Goal: Task Accomplishment & Management: Use online tool/utility

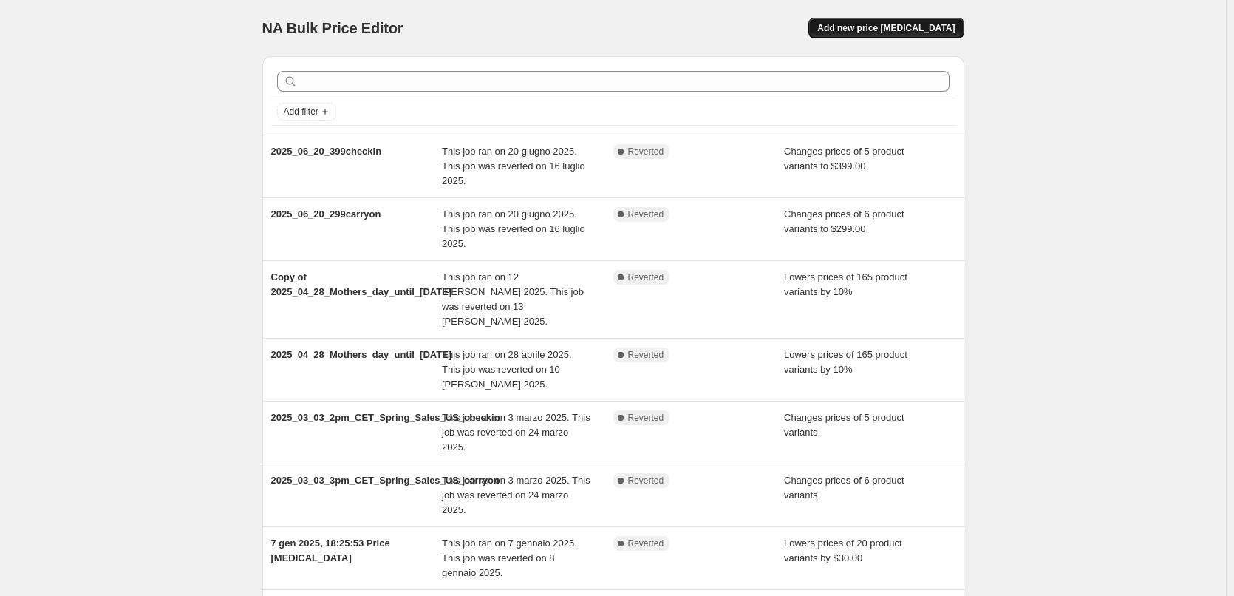
click at [885, 28] on span "Add new price [MEDICAL_DATA]" at bounding box center [885, 28] width 137 height 12
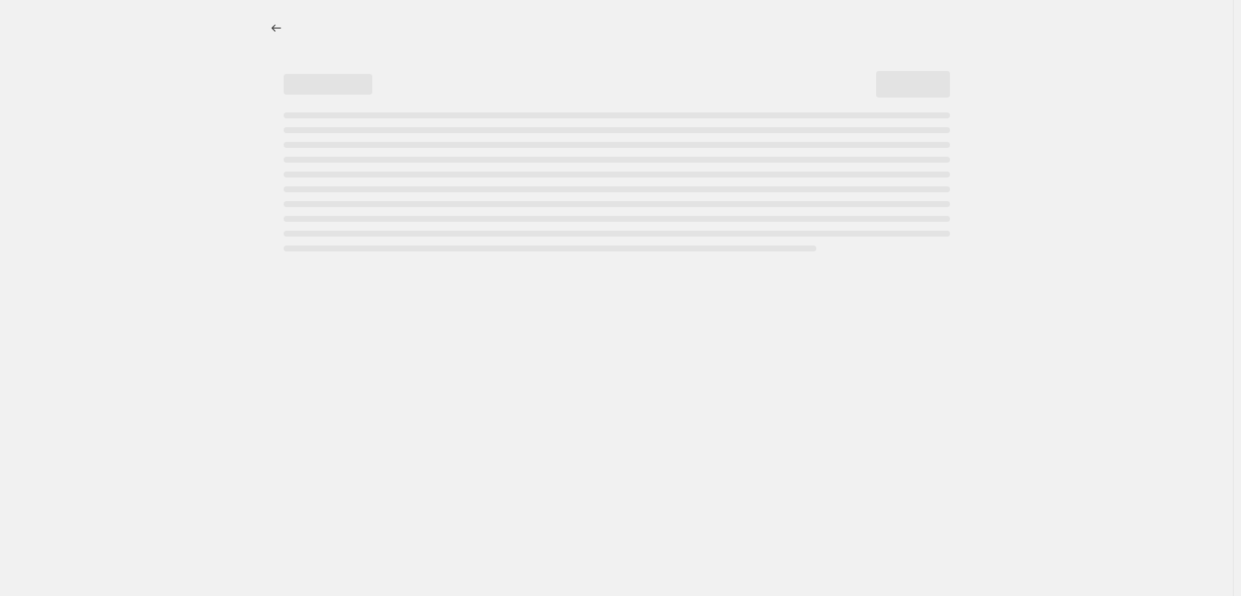
select select "percentage"
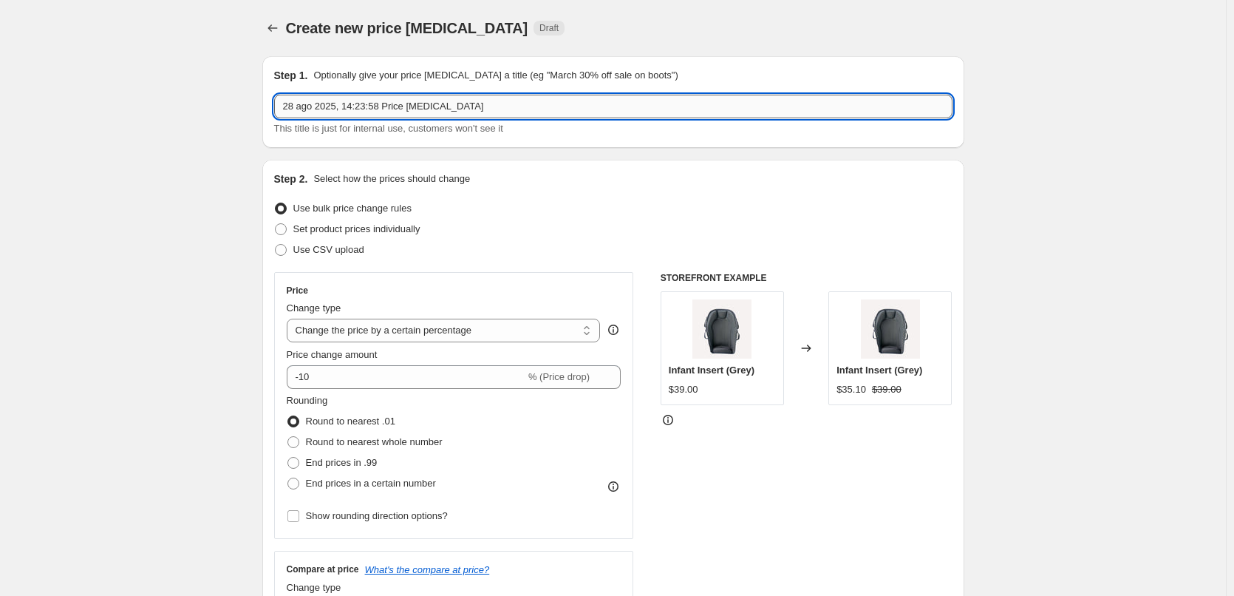
drag, startPoint x: 505, startPoint y: 112, endPoint x: 437, endPoint y: 103, distance: 67.7
click at [505, 111] on input "28 ago 2025, 14:23:58 Price [MEDICAL_DATA]" at bounding box center [613, 107] width 678 height 24
drag, startPoint x: 522, startPoint y: 116, endPoint x: 259, endPoint y: 110, distance: 263.1
type input "2025_09_02_price change"
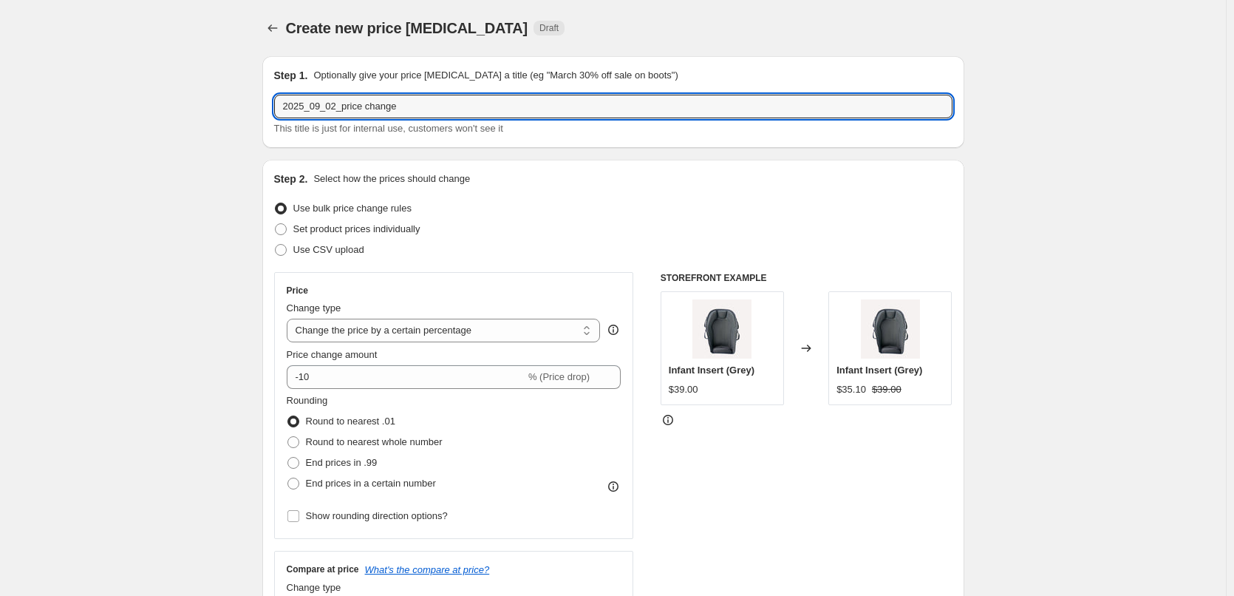
drag, startPoint x: 442, startPoint y: 107, endPoint x: 208, endPoint y: 88, distance: 235.0
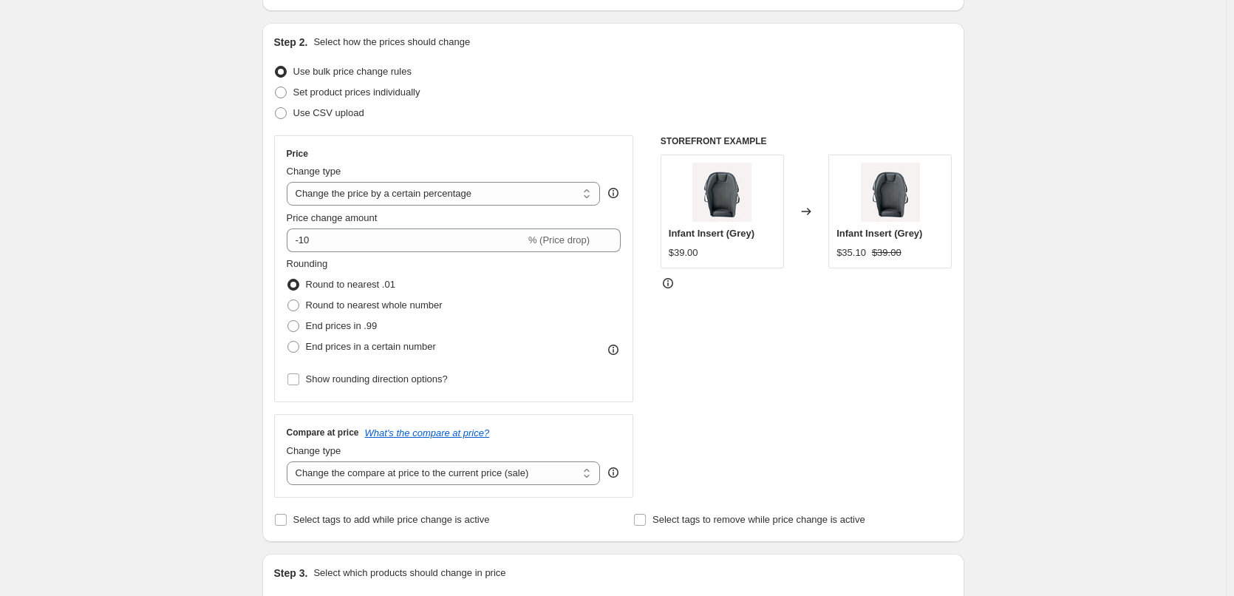
scroll to position [148, 0]
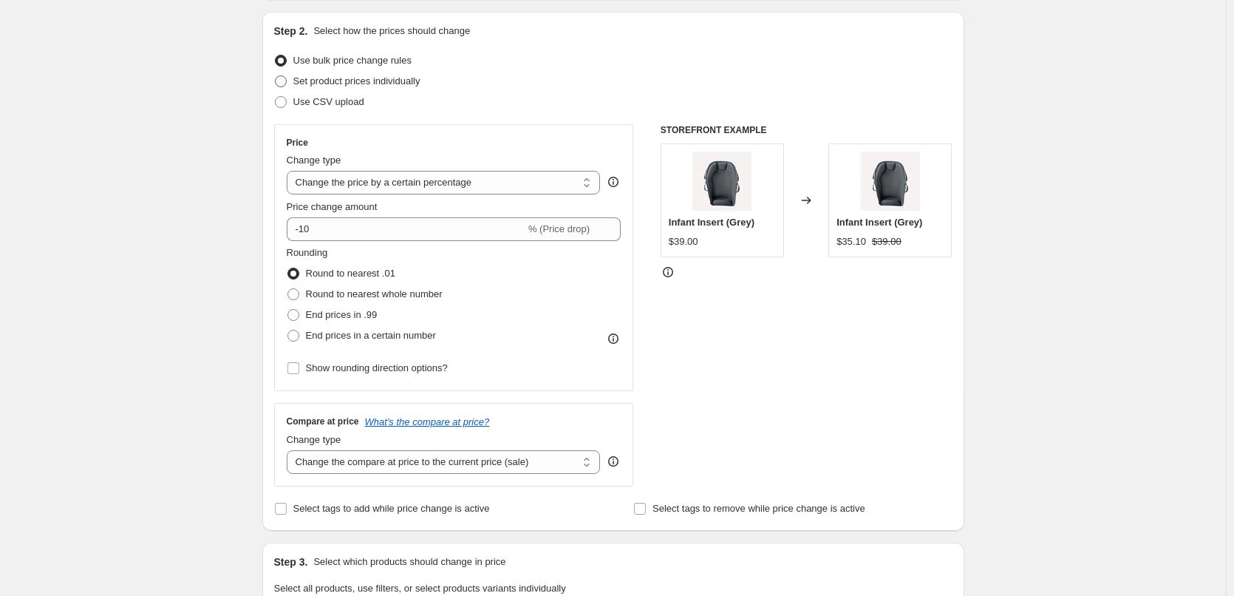
click at [286, 79] on span at bounding box center [281, 81] width 12 height 12
click at [276, 76] on input "Set product prices individually" at bounding box center [275, 75] width 1 height 1
radio input "true"
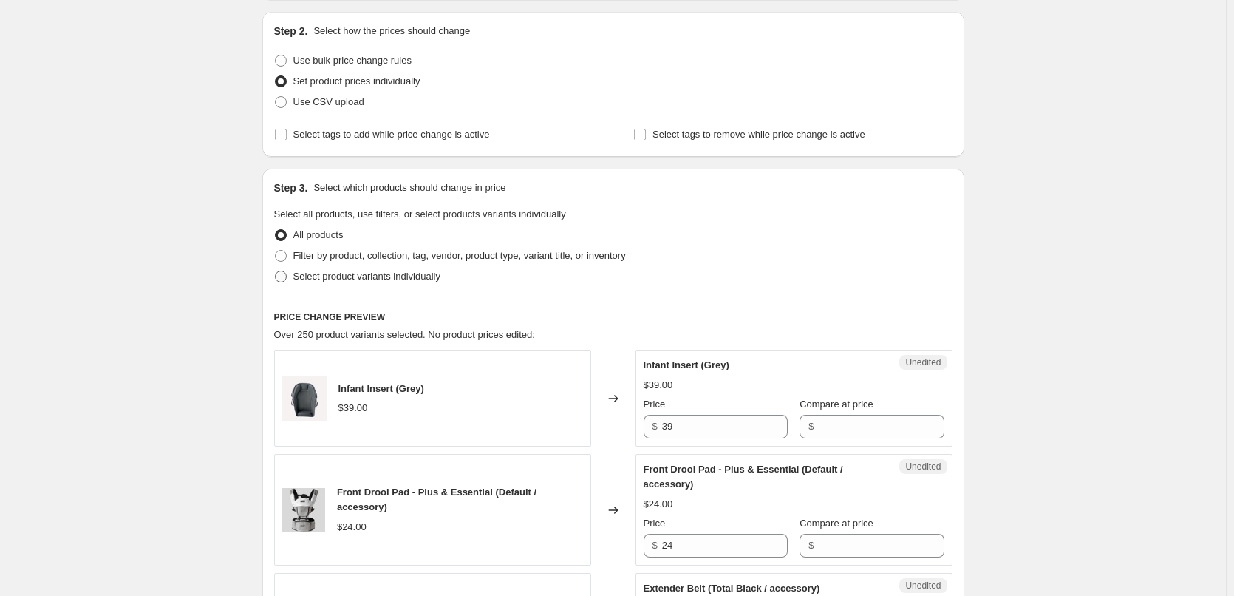
click at [286, 275] on span at bounding box center [281, 276] width 12 height 12
click at [276, 271] on input "Select product variants individually" at bounding box center [275, 270] width 1 height 1
radio input "true"
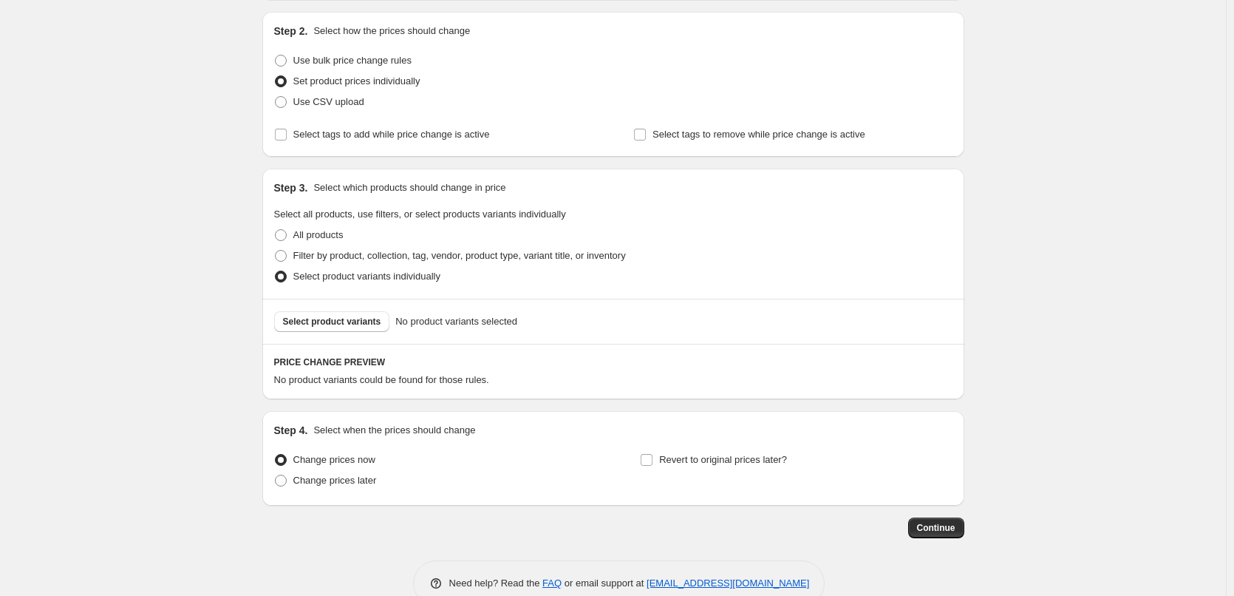
click at [290, 49] on div "Step 2. Select how the prices should change Use bulk price change rules Set pro…" at bounding box center [613, 84] width 678 height 121
click at [287, 58] on span at bounding box center [281, 61] width 12 height 12
click at [276, 55] on input "Use bulk price change rules" at bounding box center [275, 55] width 1 height 1
radio input "true"
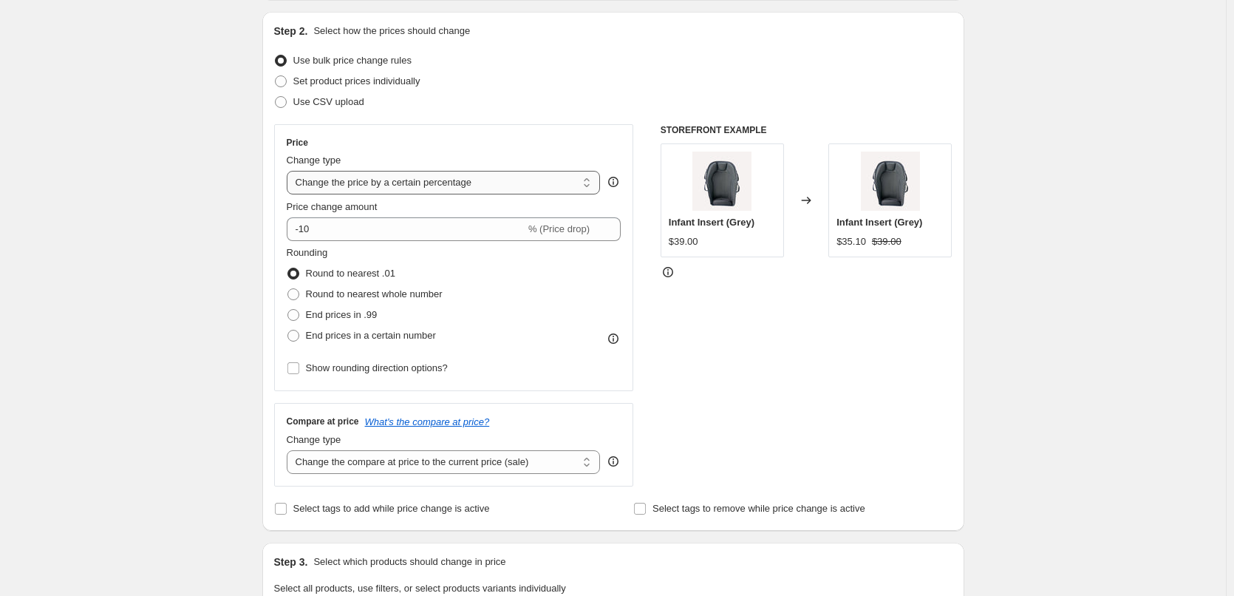
click at [392, 184] on select "Change the price to a certain amount Change the price by a certain amount Chang…" at bounding box center [444, 183] width 314 height 24
select select "to"
click at [290, 171] on select "Change the price to a certain amount Change the price by a certain amount Chang…" at bounding box center [444, 183] width 314 height 24
type input "80.00"
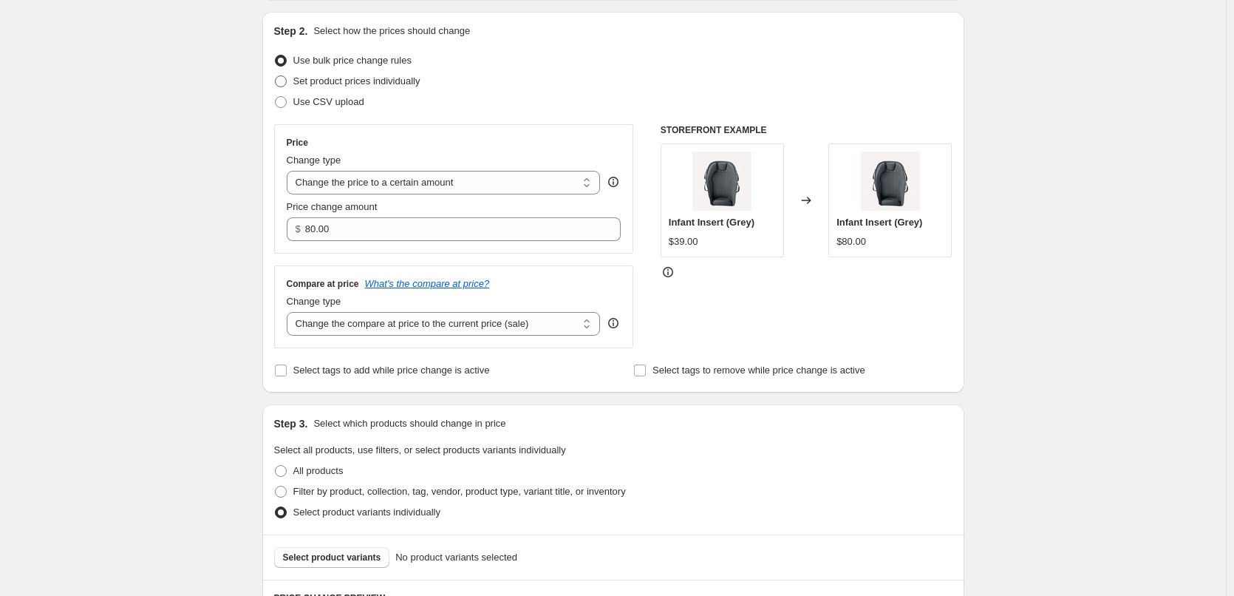
click at [285, 78] on span at bounding box center [281, 81] width 12 height 12
click at [276, 76] on input "Set product prices individually" at bounding box center [275, 75] width 1 height 1
radio input "true"
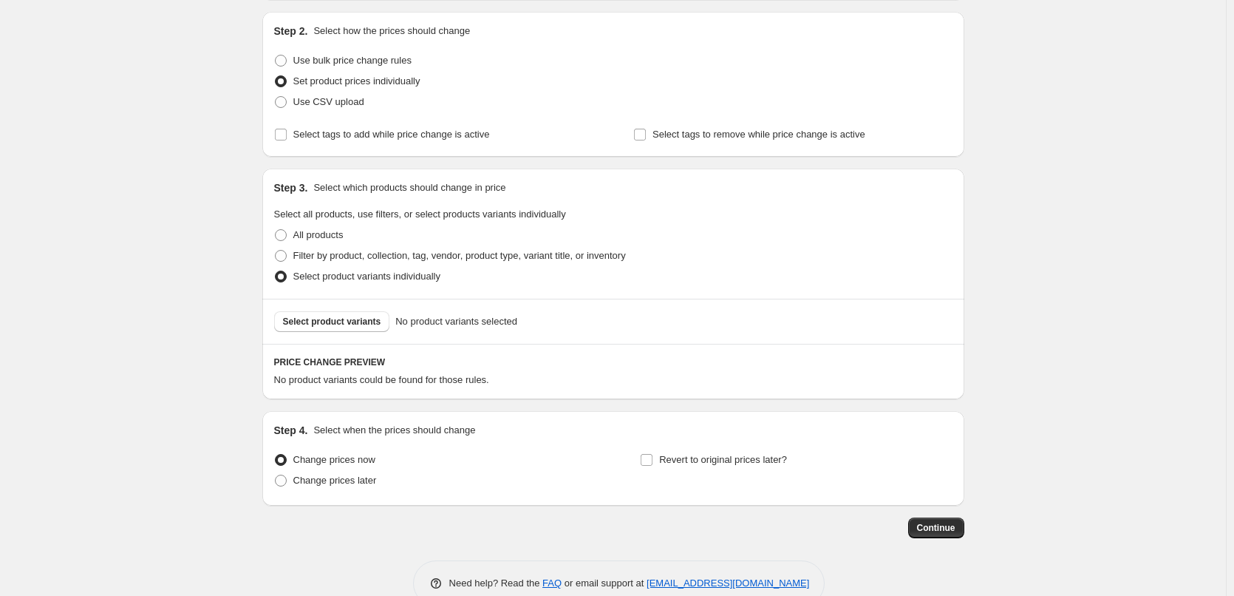
scroll to position [180, 0]
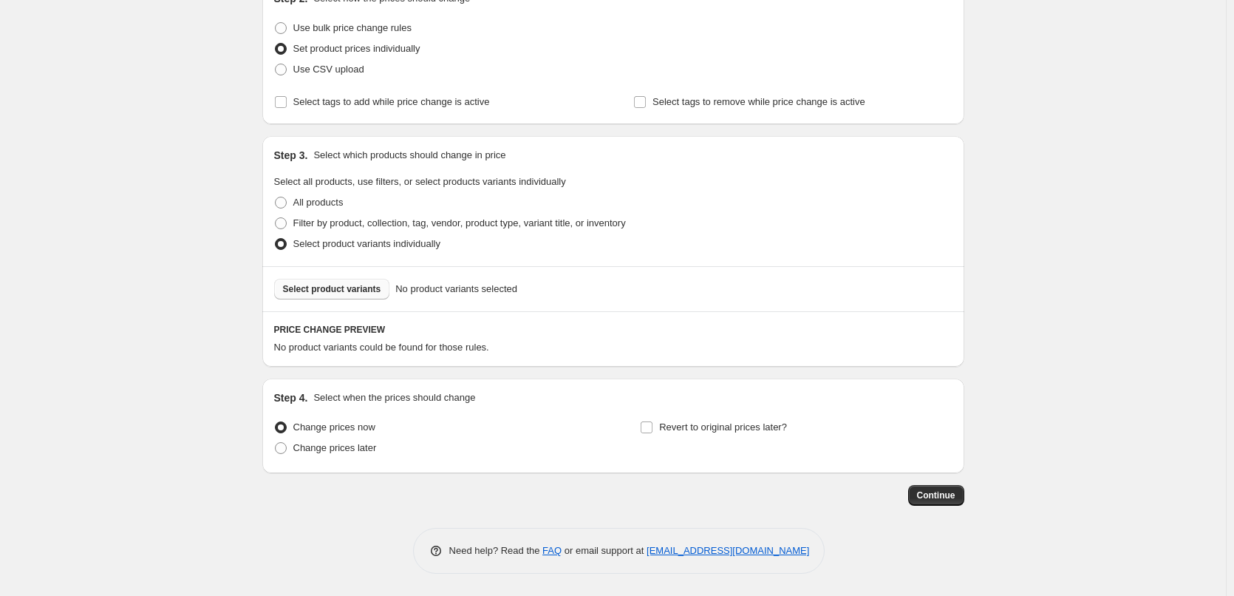
click at [334, 284] on span "Select product variants" at bounding box center [332, 289] width 98 height 12
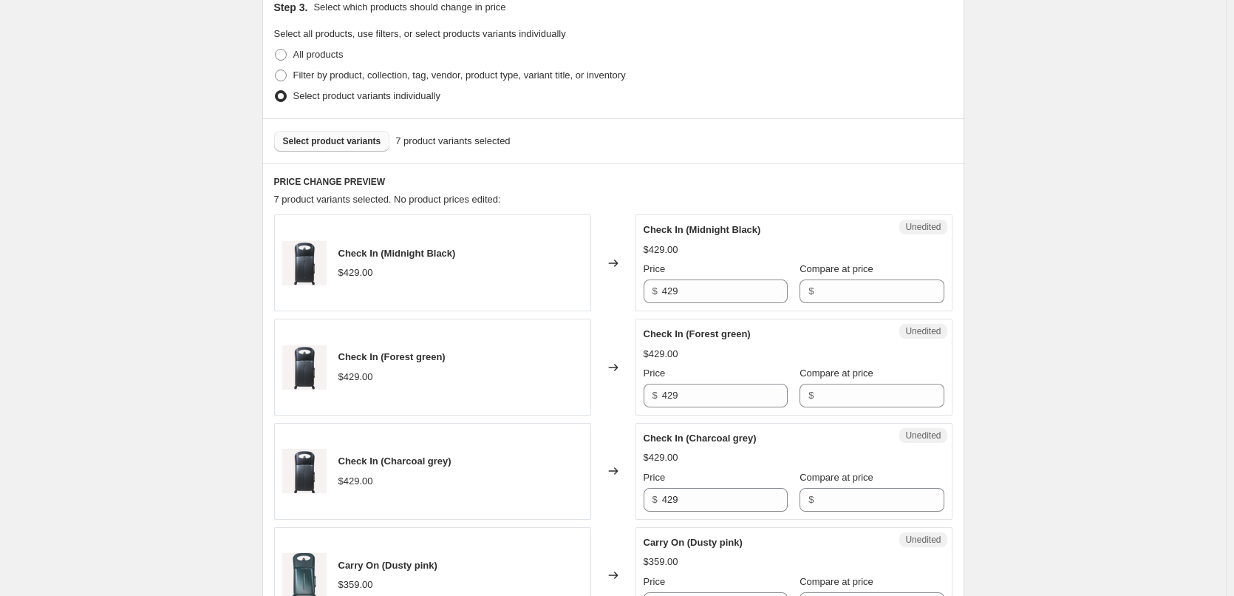
scroll to position [402, 0]
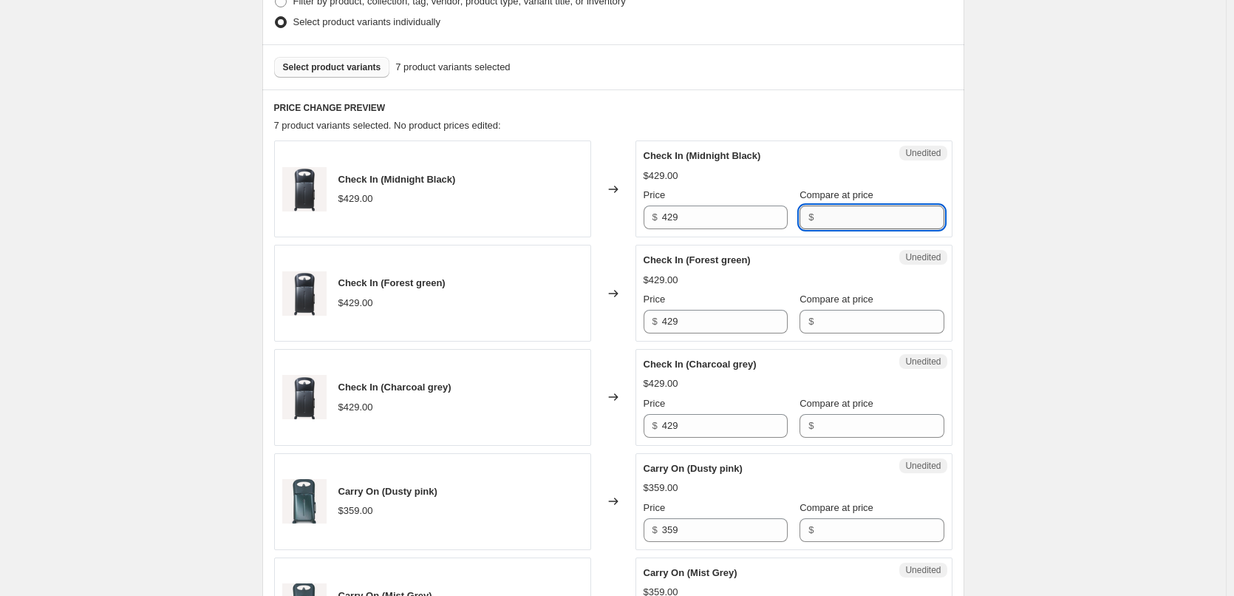
click at [829, 216] on input "Compare at price" at bounding box center [881, 217] width 126 height 24
drag, startPoint x: 859, startPoint y: 223, endPoint x: 776, endPoint y: 218, distance: 83.7
click at [776, 218] on div "Price $ 429 Compare at price $ 369" at bounding box center [794, 208] width 301 height 41
type input "369"
click at [837, 324] on div "Check In (Forest green) $429.00 Price $ 429 Compare at price $" at bounding box center [794, 293] width 301 height 81
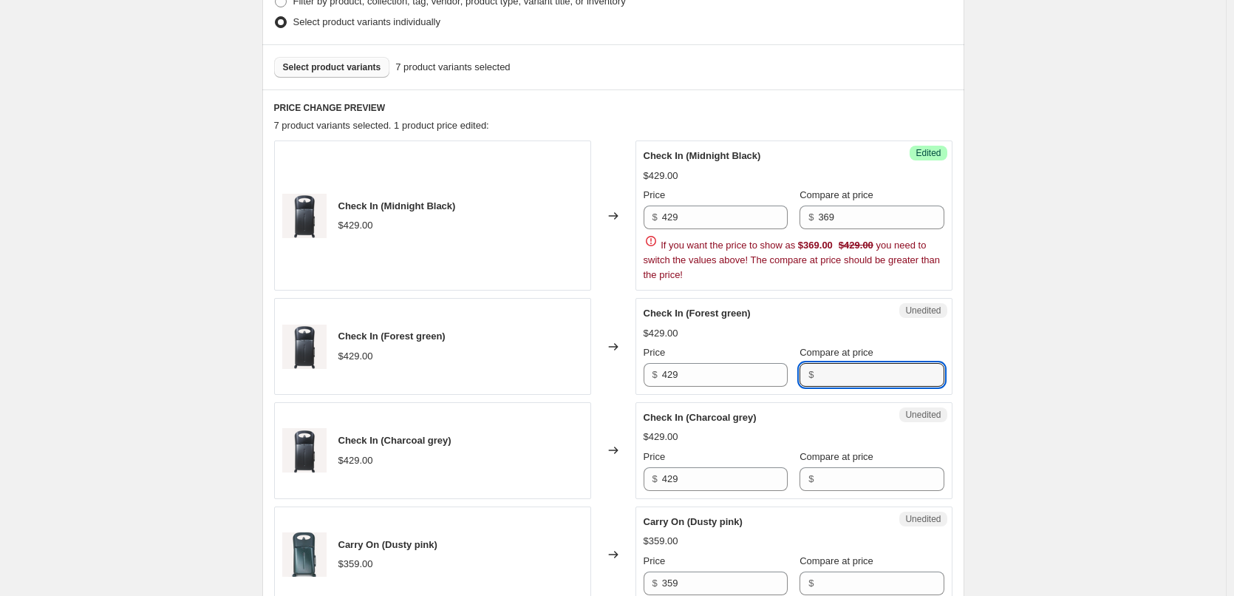
paste input "369"
type input "369"
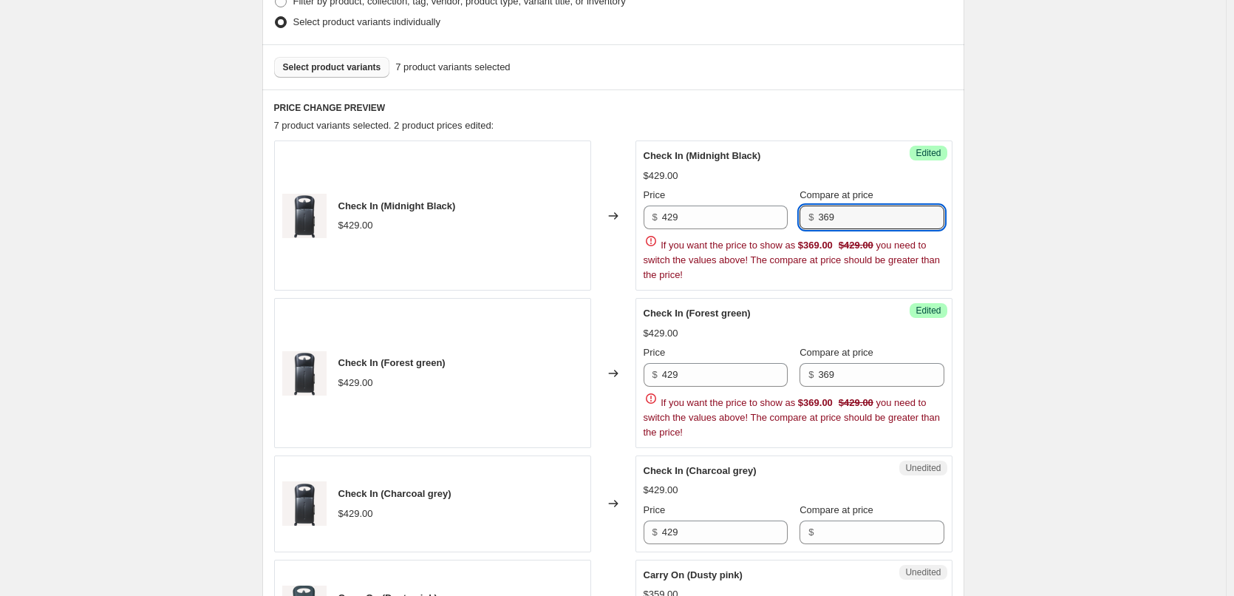
drag, startPoint x: 845, startPoint y: 217, endPoint x: 792, endPoint y: 216, distance: 52.5
click at [792, 216] on div "Price $ 429 Compare at price $ 369" at bounding box center [794, 208] width 301 height 41
type input "429"
click at [854, 378] on div "Price $ 429 Compare at price $ 369 If you want the price to show as $369.00 $42…" at bounding box center [794, 392] width 301 height 95
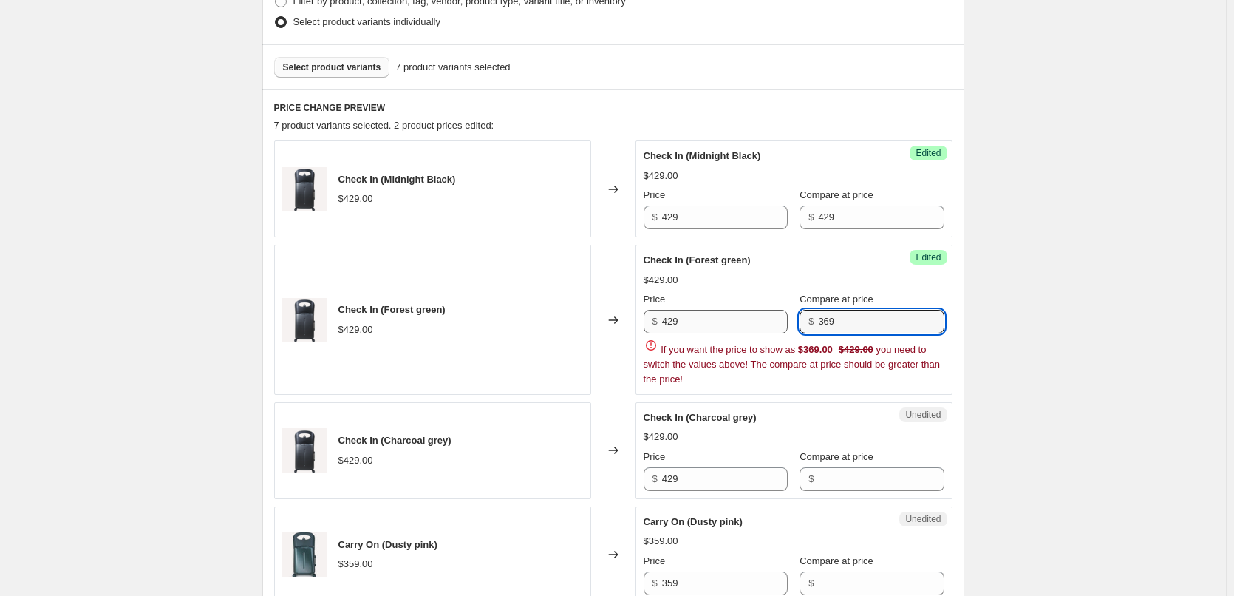
drag, startPoint x: 844, startPoint y: 325, endPoint x: 769, endPoint y: 321, distance: 75.5
click at [769, 321] on div "Price $ 429 Compare at price $ 369" at bounding box center [794, 312] width 301 height 41
drag, startPoint x: 851, startPoint y: 321, endPoint x: 806, endPoint y: 318, distance: 44.4
click at [806, 318] on div "$ 429" at bounding box center [872, 322] width 144 height 24
type input "429"
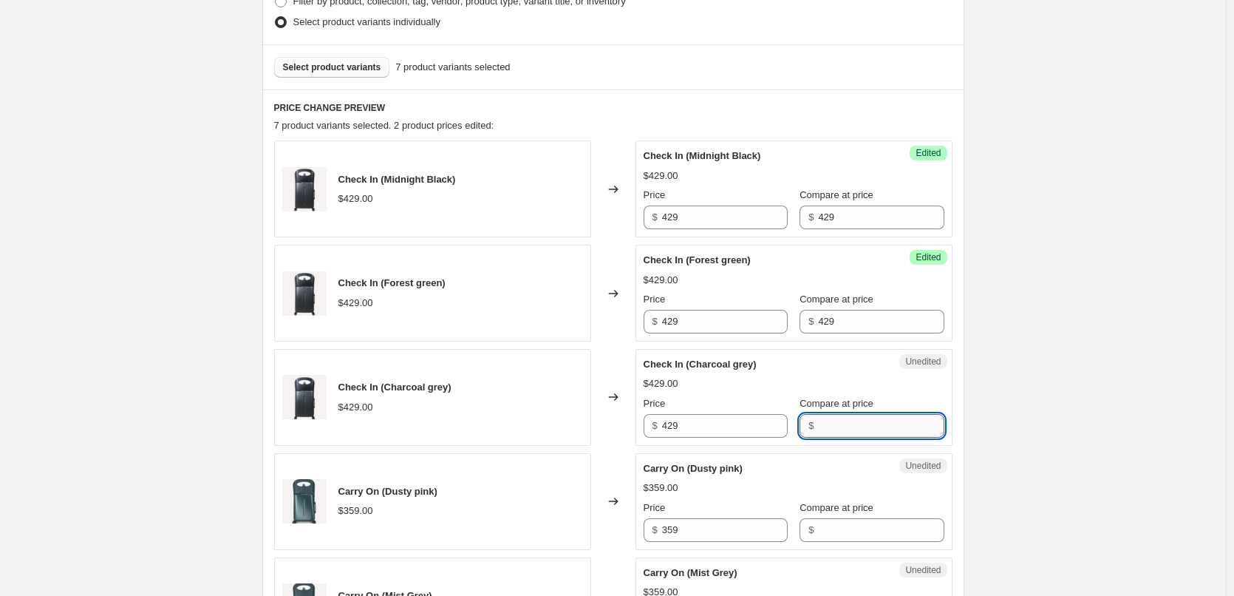
click at [830, 473] on div "Check In (Midnight Black) $429.00 Changed to Success Edited Check In (Midnight …" at bounding box center [613, 500] width 678 height 720
paste input "429"
type input "429"
click at [822, 523] on input "Compare at price" at bounding box center [881, 530] width 126 height 24
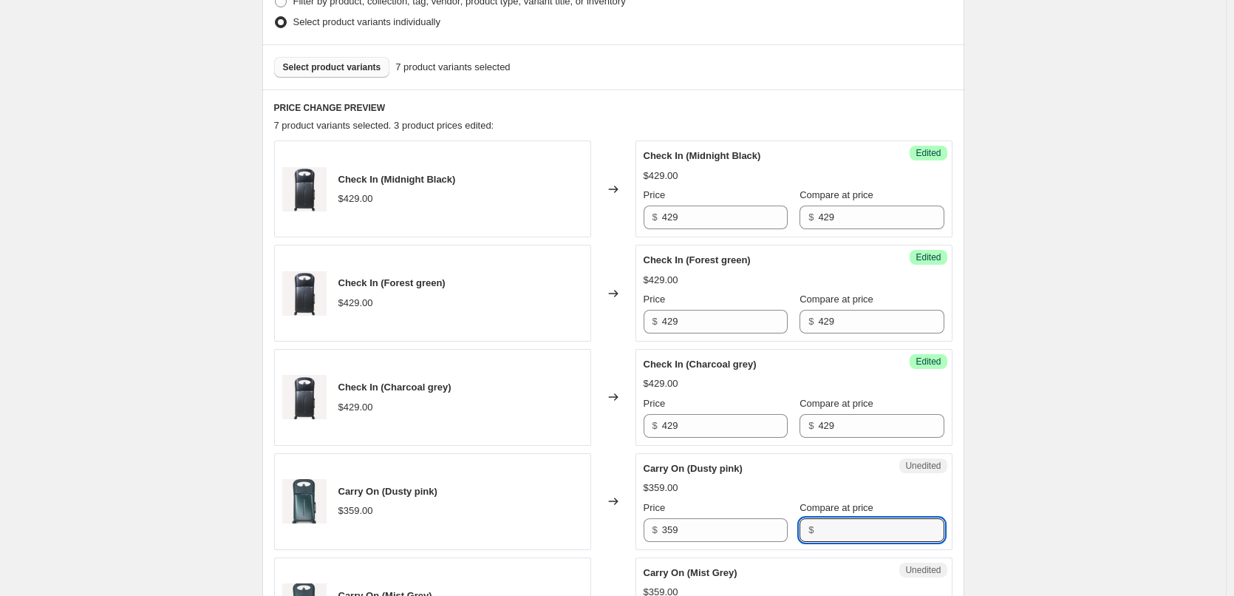
paste input "429"
type input "429"
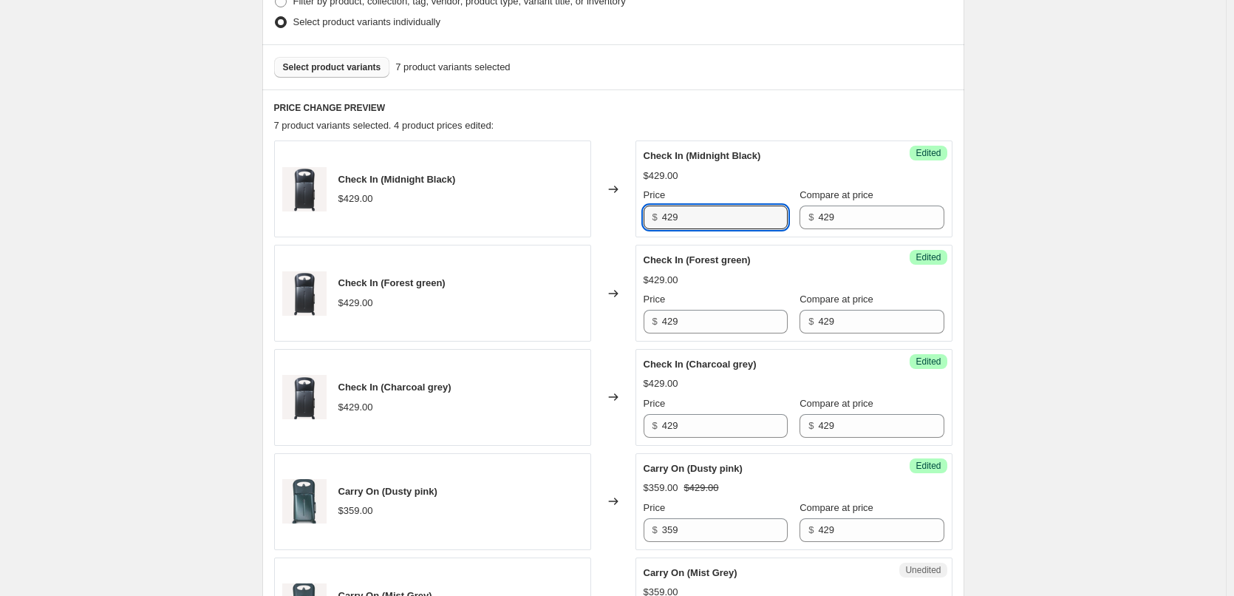
drag, startPoint x: 703, startPoint y: 209, endPoint x: 623, endPoint y: 211, distance: 79.8
click at [623, 211] on div "Check In (Midnight Black) $429.00 Changed to Success Edited Check In (Midnight …" at bounding box center [613, 188] width 678 height 97
type input "369"
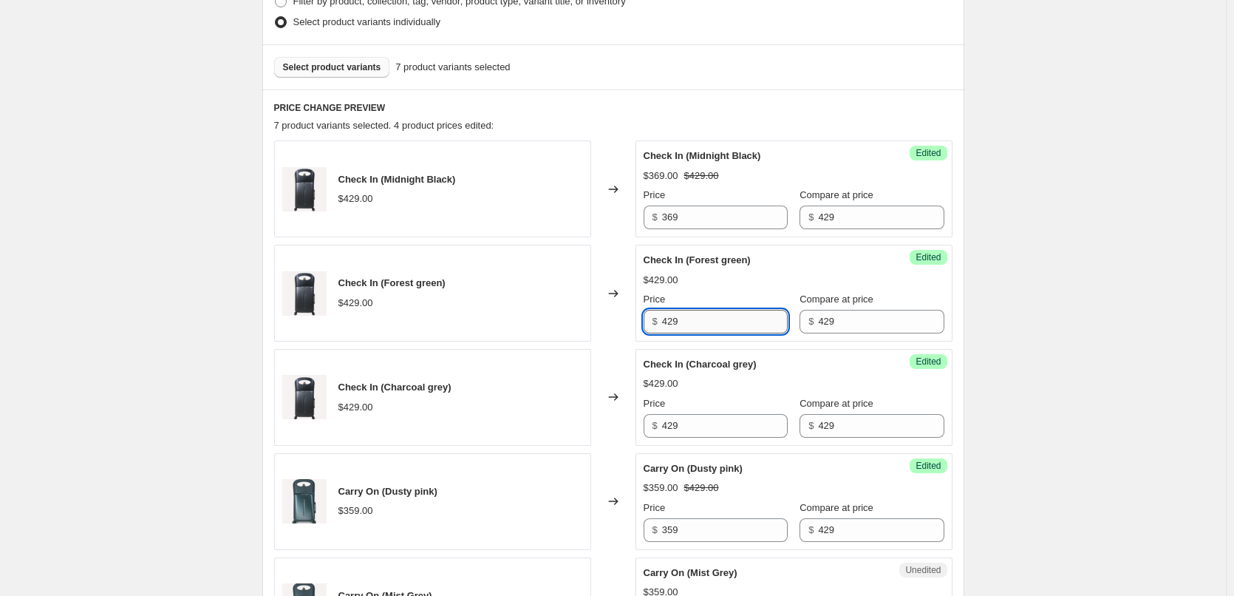
click at [729, 314] on input "429" at bounding box center [725, 322] width 126 height 24
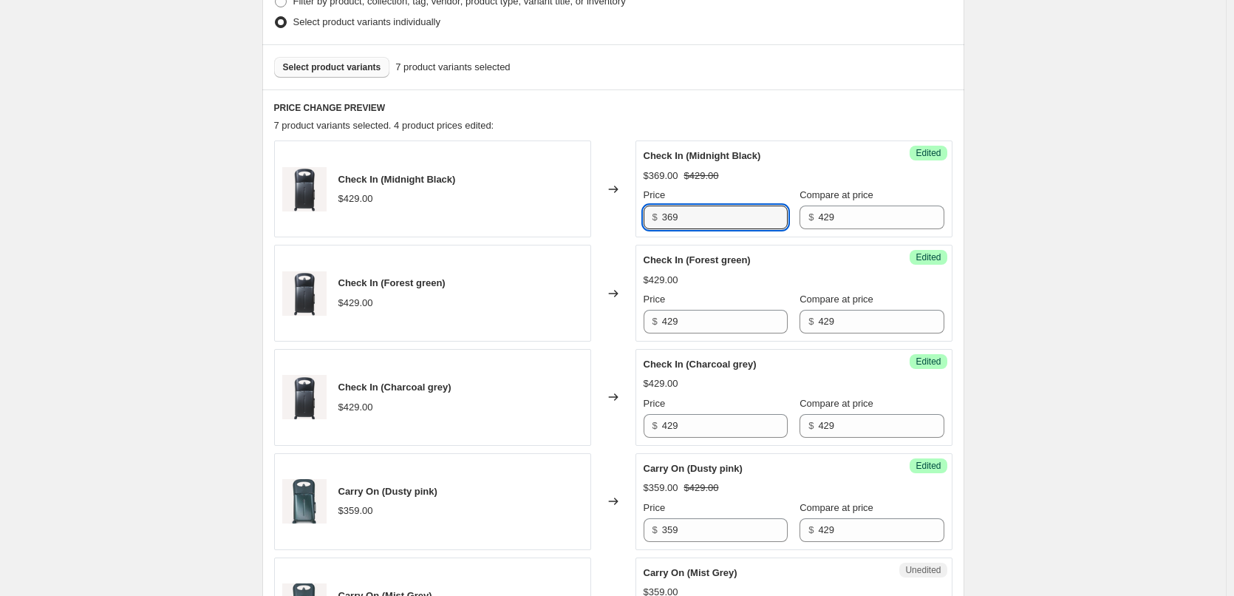
drag, startPoint x: 701, startPoint y: 216, endPoint x: 631, endPoint y: 213, distance: 69.5
click at [631, 213] on div "Check In (Midnight Black) $429.00 Changed to Success Edited Check In (Midnight …" at bounding box center [613, 188] width 678 height 97
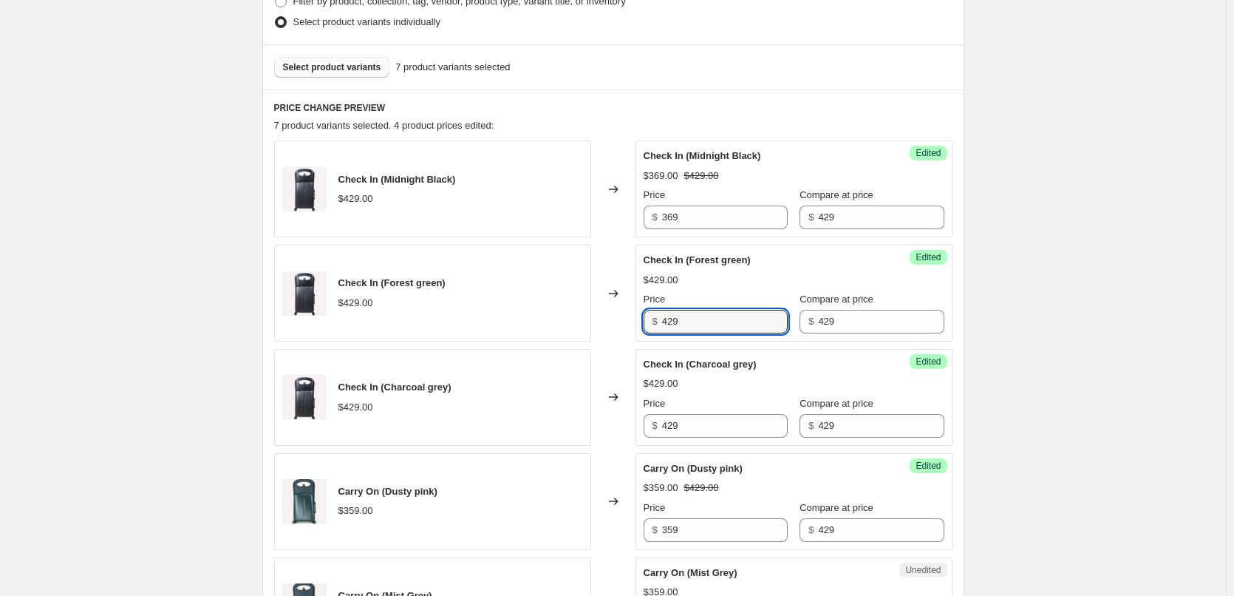
drag, startPoint x: 698, startPoint y: 312, endPoint x: 633, endPoint y: 313, distance: 64.3
click at [633, 313] on div "Check In (Forest green) $429.00 Changed to Success Edited Check In (Forest gree…" at bounding box center [613, 293] width 678 height 97
paste input "36"
type input "369"
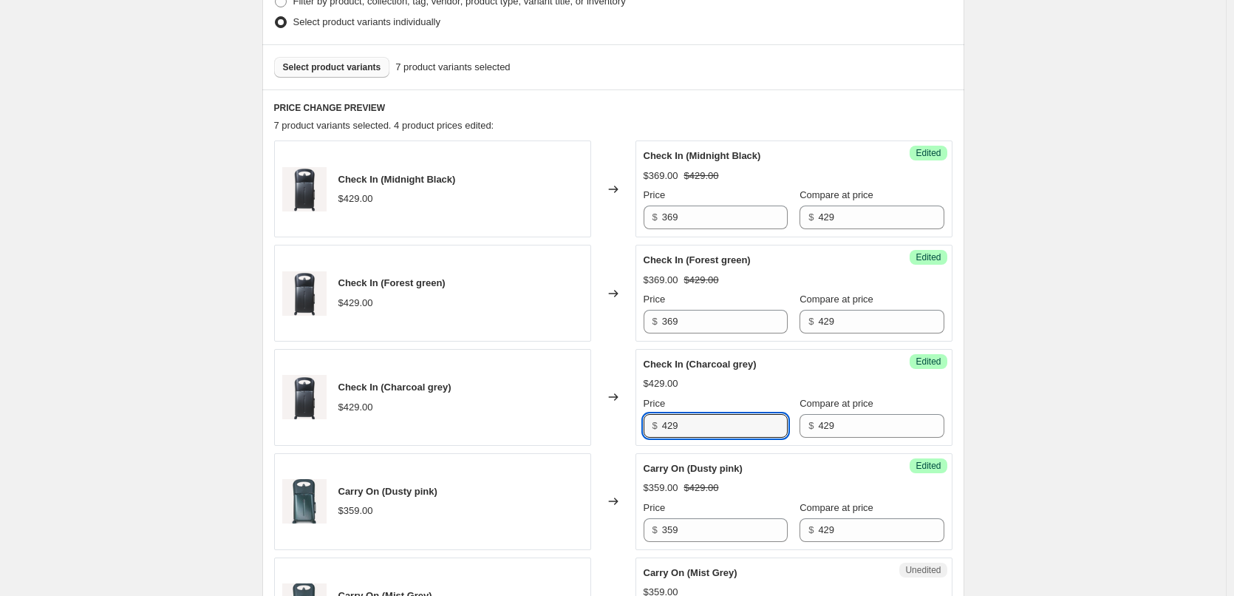
drag, startPoint x: 689, startPoint y: 423, endPoint x: 643, endPoint y: 420, distance: 45.9
click at [643, 420] on div "Success Edited Check In (Charcoal grey) $429.00 Price $ 429 Compare at price $ …" at bounding box center [794, 397] width 317 height 97
paste input "36"
type input "369"
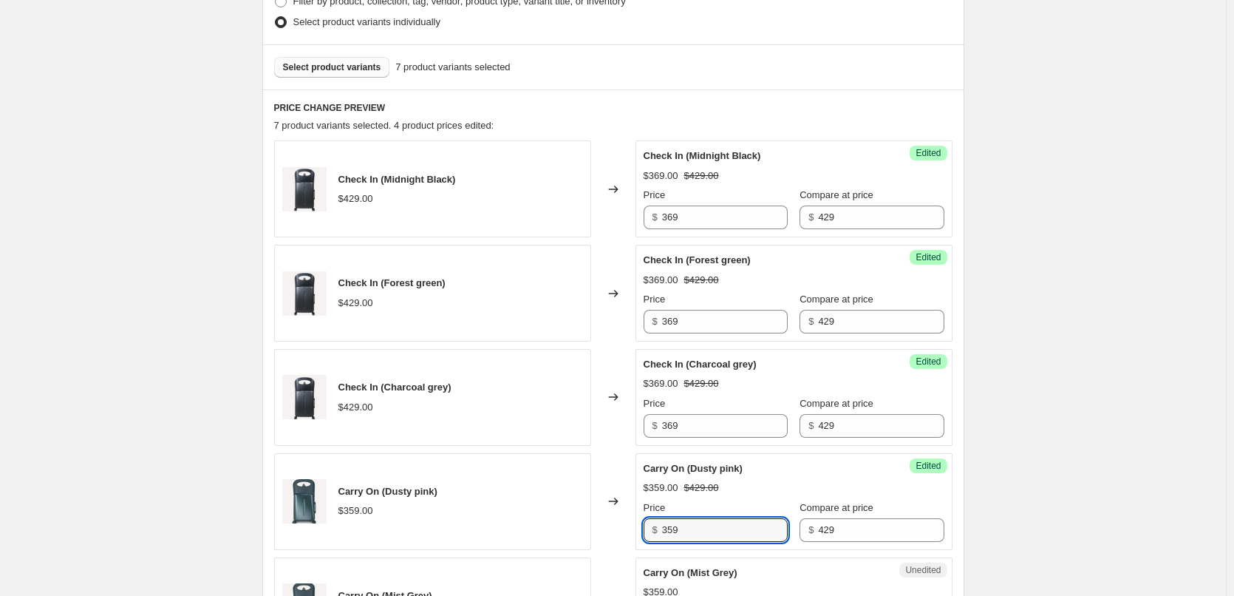
drag, startPoint x: 692, startPoint y: 524, endPoint x: 639, endPoint y: 522, distance: 53.2
click at [639, 522] on div "Success Edited Carry On (Dusty pink) $359.00 $429.00 Price $ 359 Compare at pri…" at bounding box center [794, 501] width 317 height 97
paste input "6"
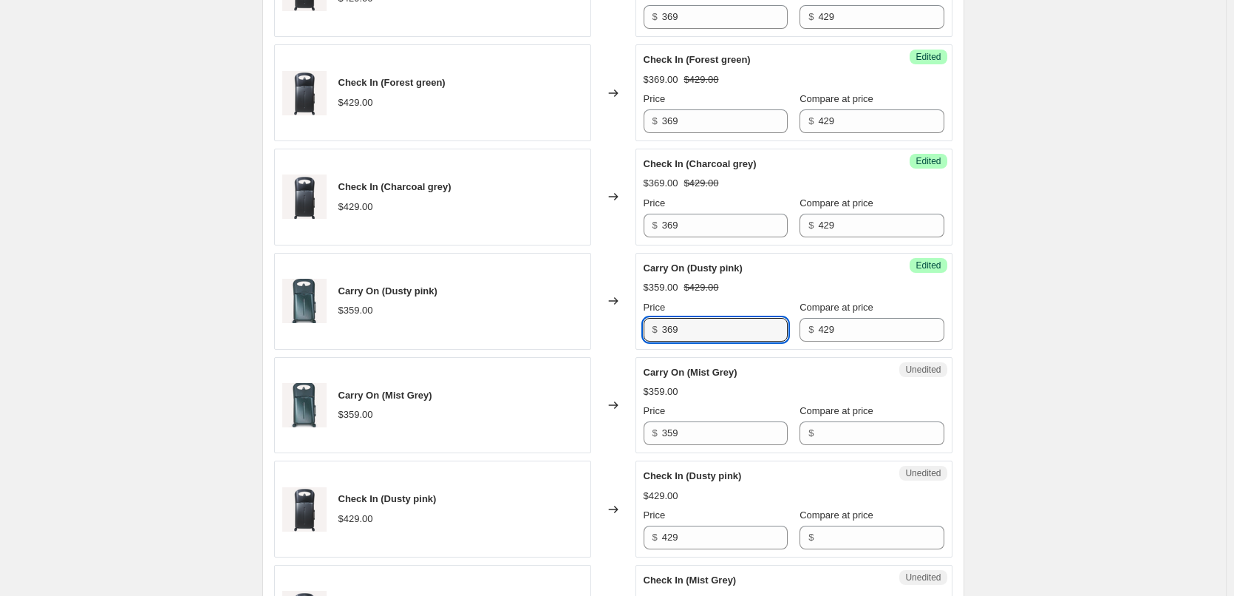
scroll to position [624, 0]
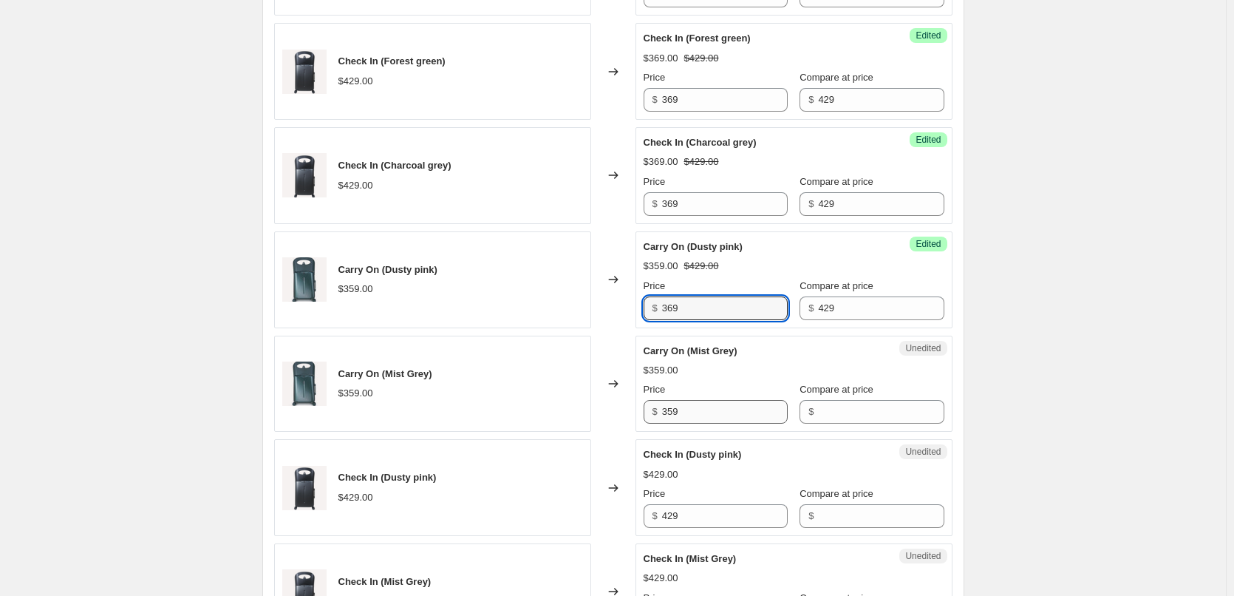
type input "369"
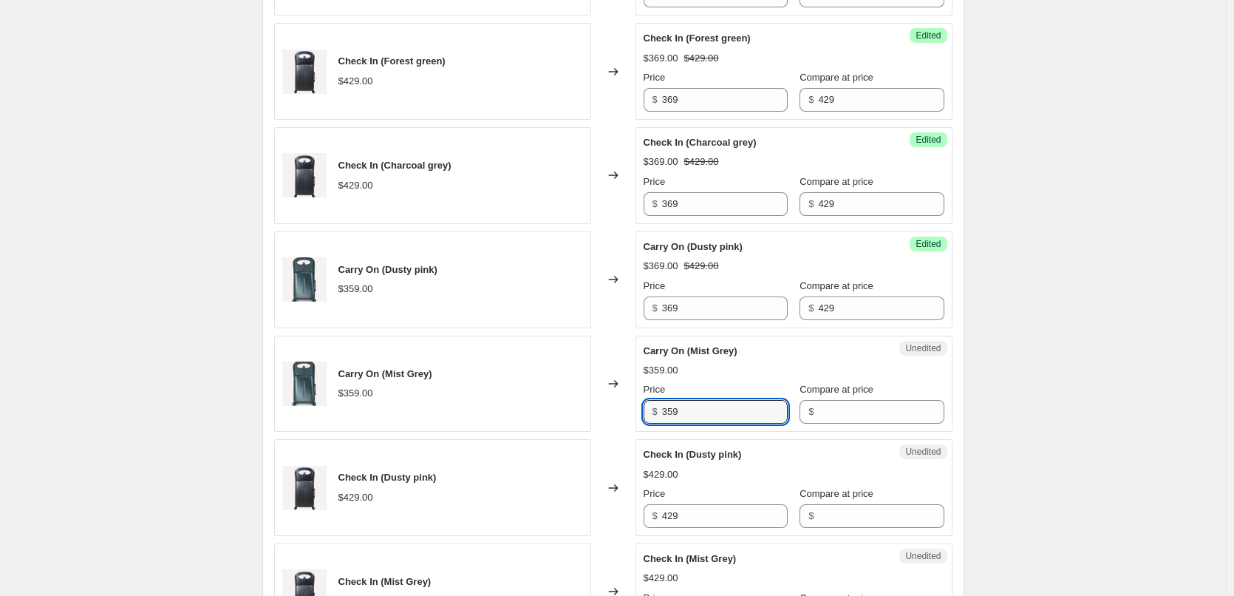
drag, startPoint x: 706, startPoint y: 412, endPoint x: 637, endPoint y: 412, distance: 69.5
click at [637, 412] on div "Carry On (Mist Grey) $359.00 Changed to Unedited Carry On (Mist Grey) $359.00 P…" at bounding box center [613, 383] width 678 height 97
paste input "6"
type input "369"
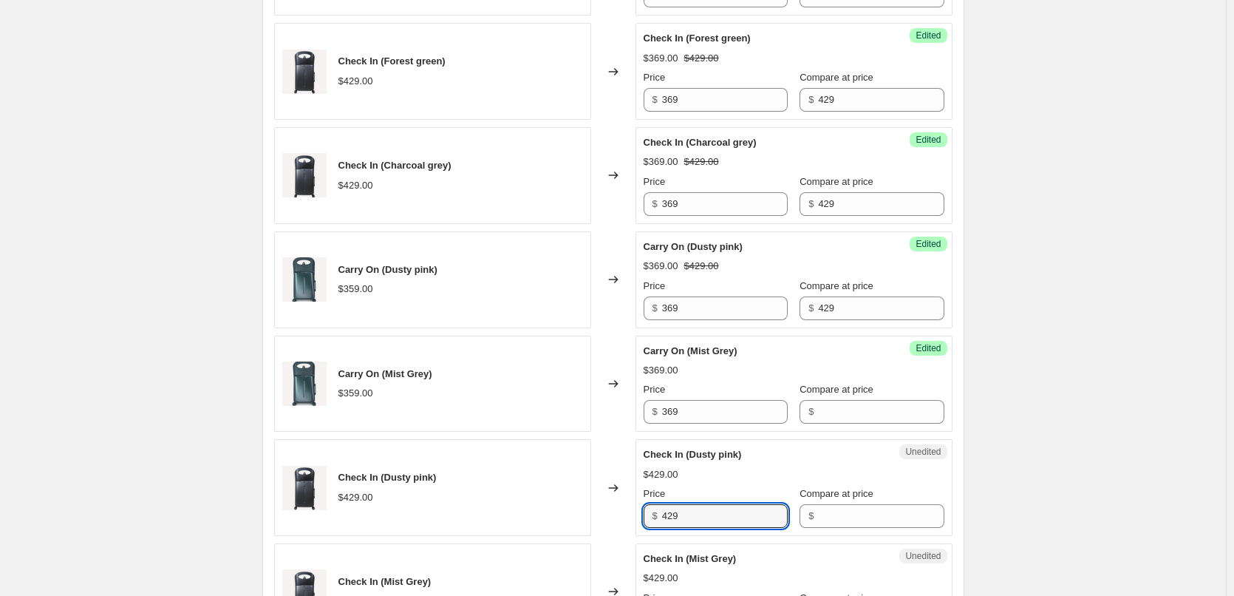
drag, startPoint x: 698, startPoint y: 526, endPoint x: 630, endPoint y: 514, distance: 69.1
click at [630, 514] on div "Check In (Dusty pink) $429.00 Changed to Unedited Check In (Dusty pink) $429.00…" at bounding box center [613, 487] width 678 height 97
paste input "36"
type input "369"
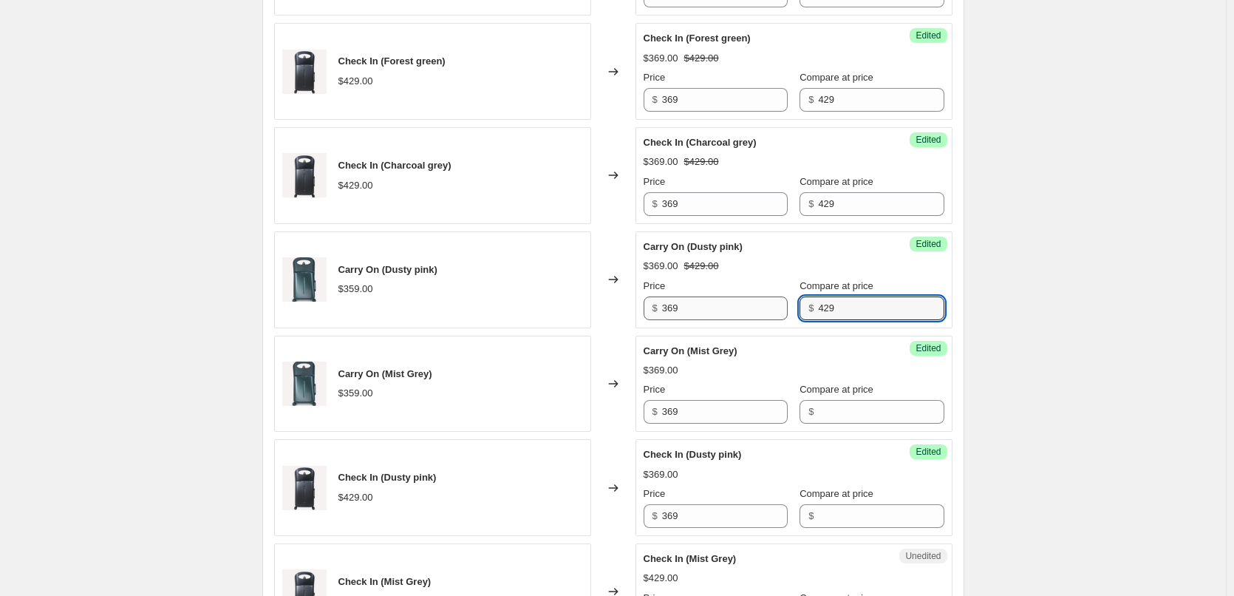
drag, startPoint x: 825, startPoint y: 311, endPoint x: 752, endPoint y: 304, distance: 73.5
click at [752, 304] on div "Price $ 369 Compare at price $ 429" at bounding box center [794, 299] width 301 height 41
click at [818, 407] on input "Compare at price" at bounding box center [881, 412] width 126 height 24
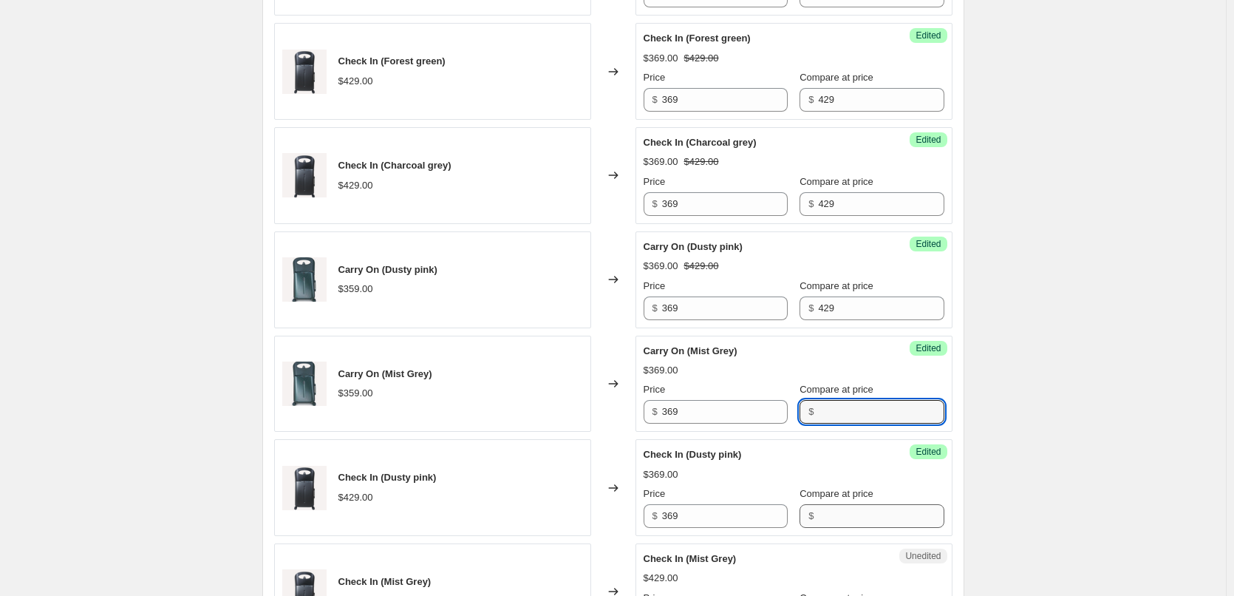
paste input "429"
type input "429"
click at [821, 521] on input "Compare at price" at bounding box center [881, 516] width 126 height 24
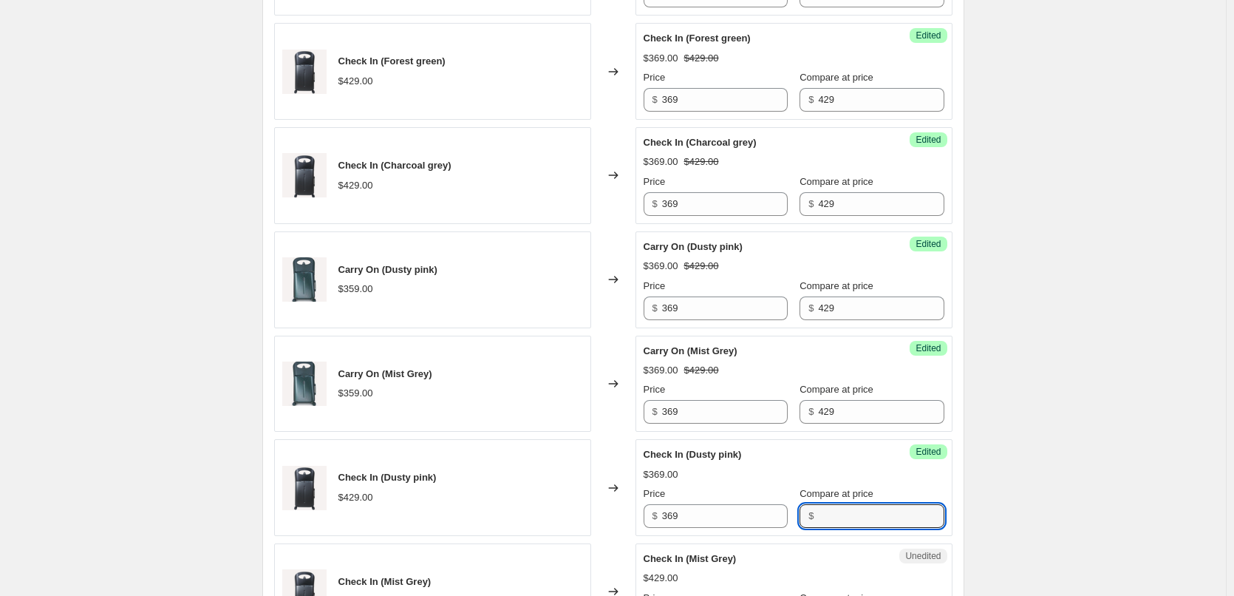
paste input "429"
type input "429"
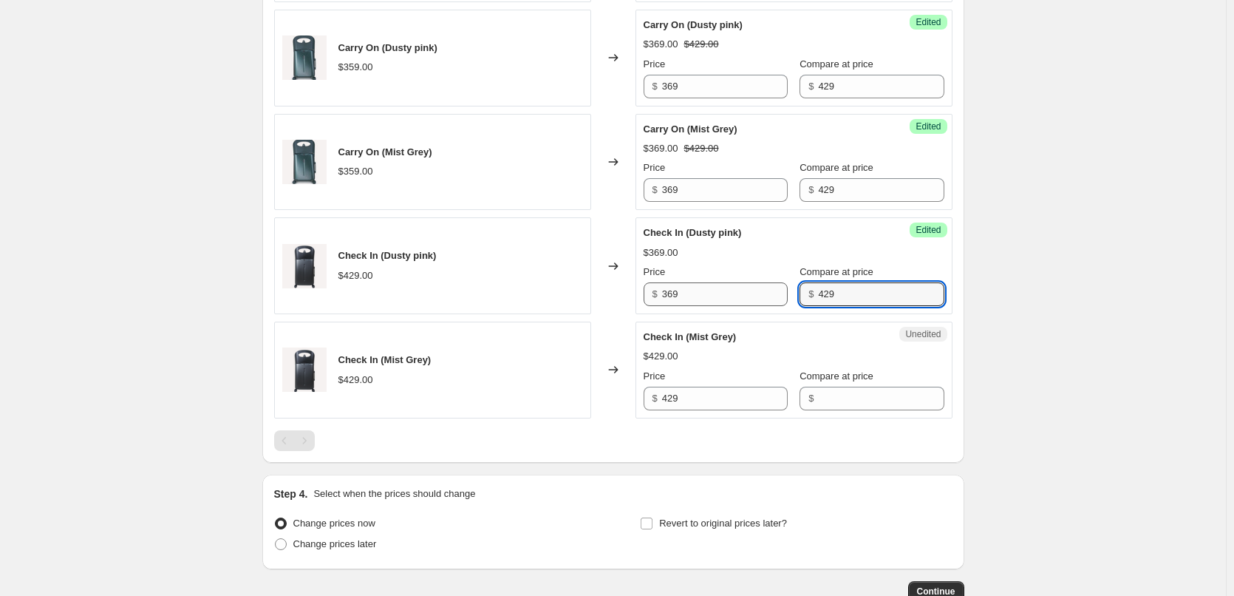
scroll to position [698, 0]
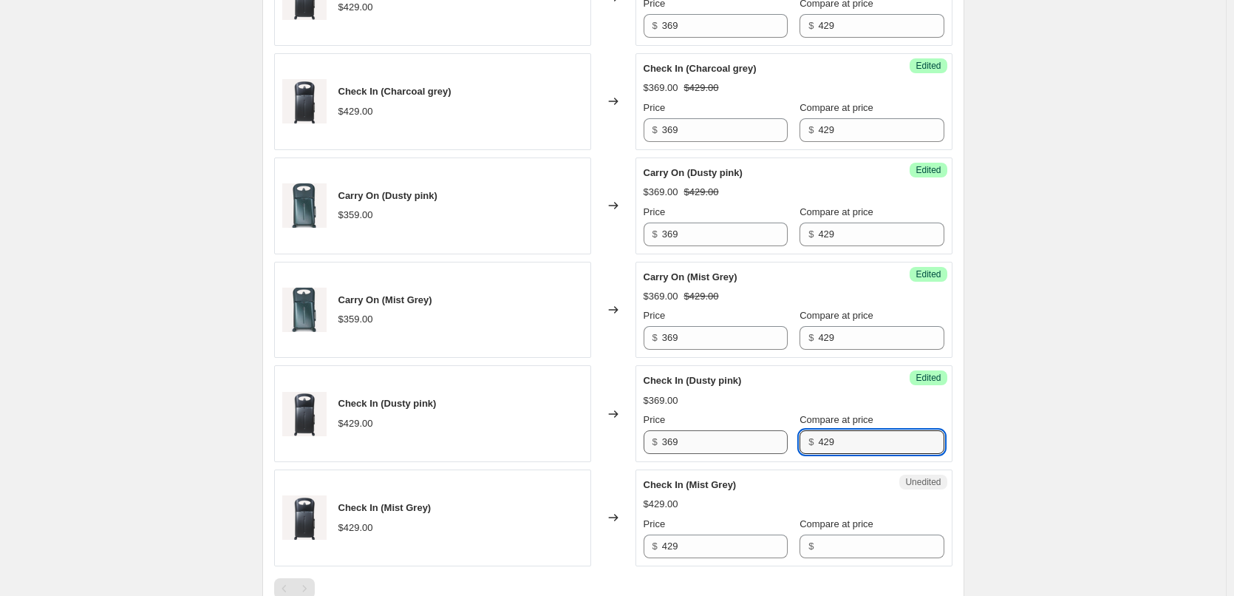
drag, startPoint x: 849, startPoint y: 440, endPoint x: 702, endPoint y: 437, distance: 147.1
click at [702, 437] on div "Price $ 369 Compare at price $ 429" at bounding box center [794, 432] width 301 height 41
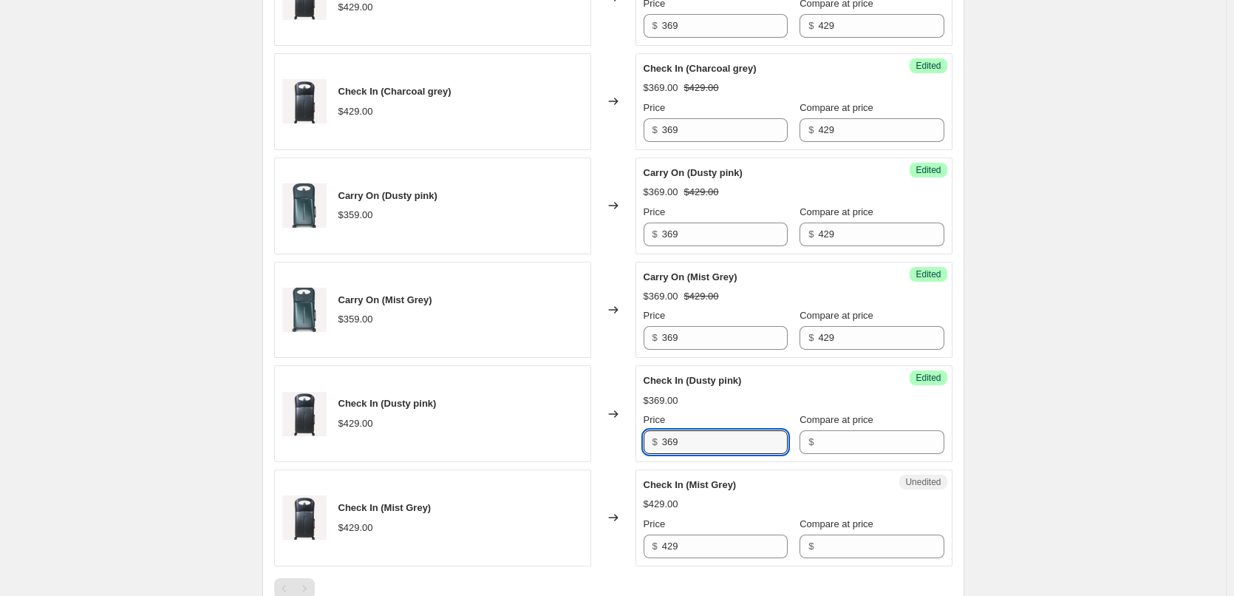
drag, startPoint x: 712, startPoint y: 449, endPoint x: 610, endPoint y: 437, distance: 102.7
click at [610, 437] on div "Check In (Dusty pink) $429.00 Changed to Success Edited Check In (Dusty pink) $…" at bounding box center [613, 413] width 678 height 97
type input "369"
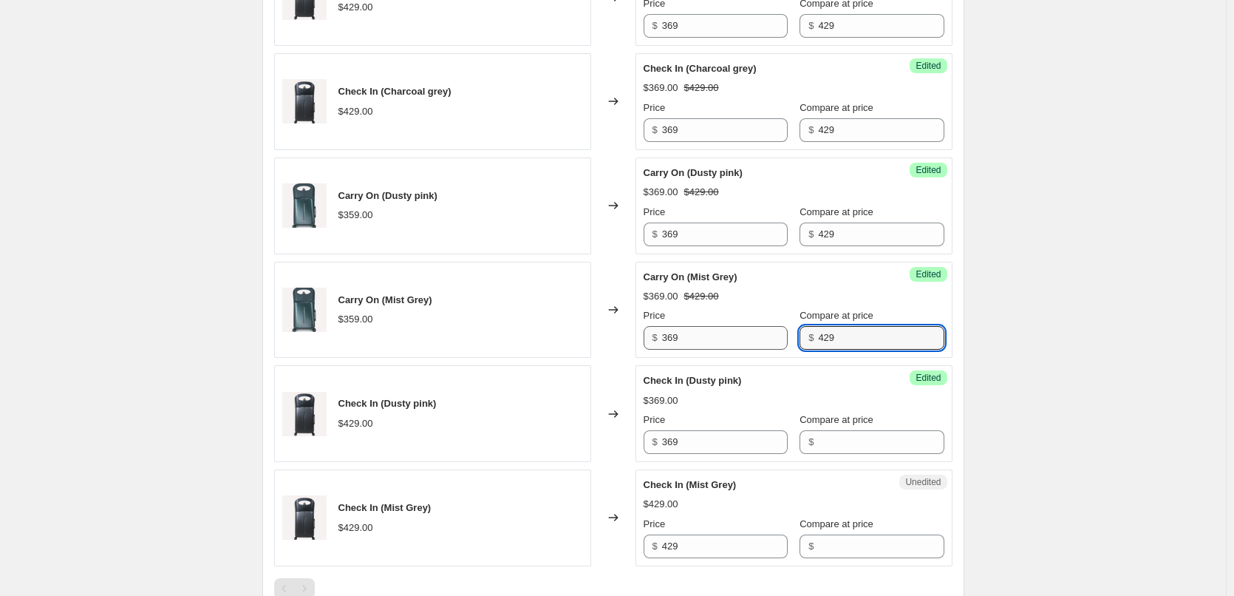
drag, startPoint x: 842, startPoint y: 330, endPoint x: 706, endPoint y: 326, distance: 136.8
click at [706, 326] on div "Price $ 369 Compare at price $ 429" at bounding box center [794, 328] width 301 height 41
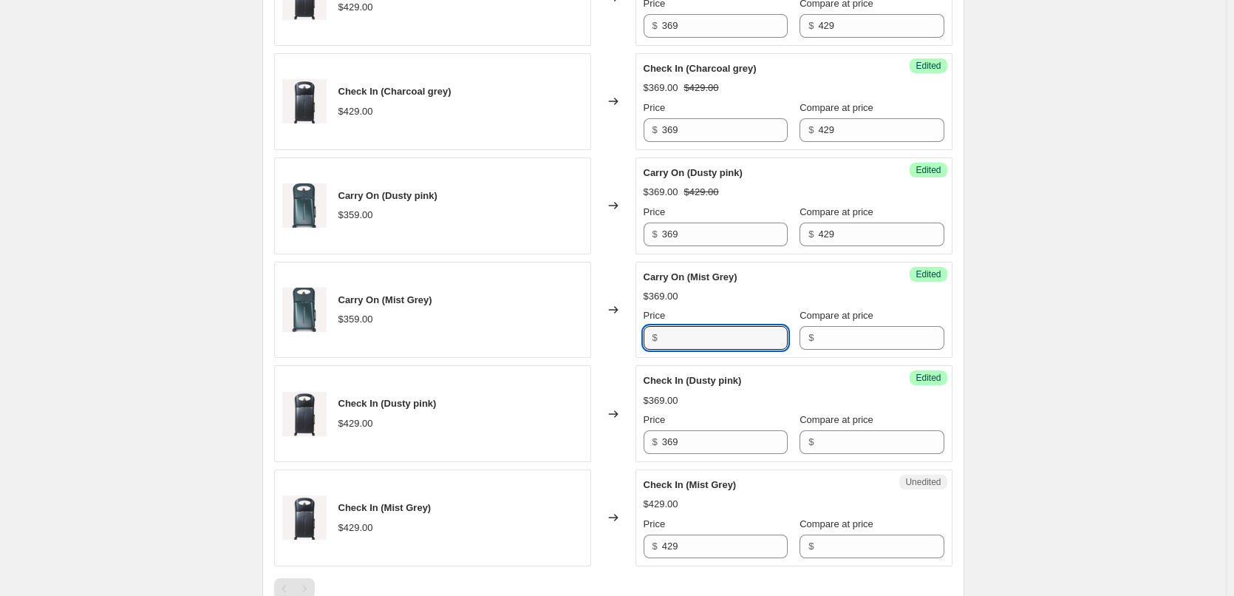
drag, startPoint x: 679, startPoint y: 335, endPoint x: 610, endPoint y: 327, distance: 69.9
click at [610, 327] on div "Carry On (Mist Grey) $359.00 Changed to Success Edited Carry On (Mist Grey) $36…" at bounding box center [613, 310] width 678 height 97
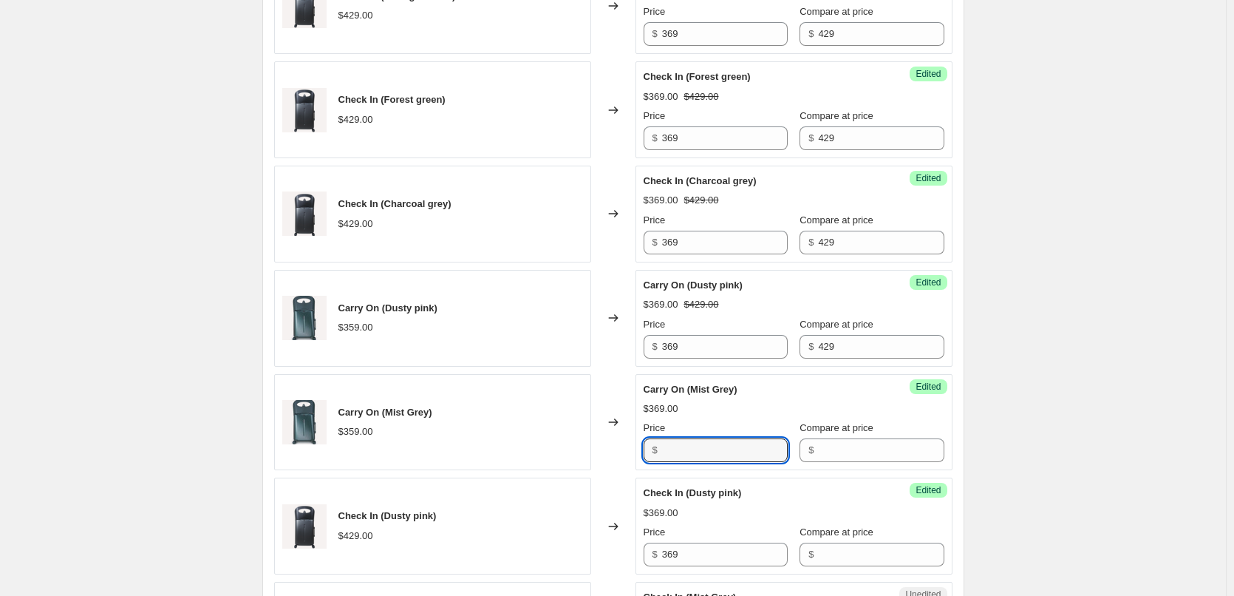
scroll to position [550, 0]
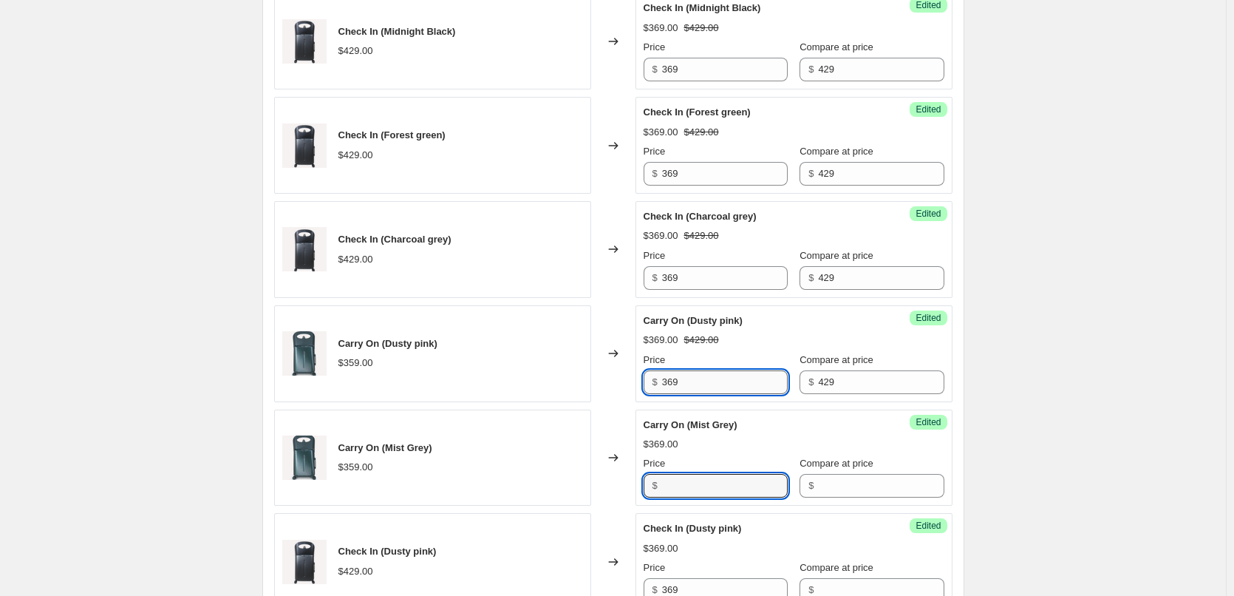
type input "369"
drag, startPoint x: 729, startPoint y: 384, endPoint x: 638, endPoint y: 380, distance: 91.0
click at [638, 380] on div "Carry On (Dusty pink) $359.00 Changed to Success Edited Carry On (Dusty pink) $…" at bounding box center [613, 353] width 678 height 97
type input "369"
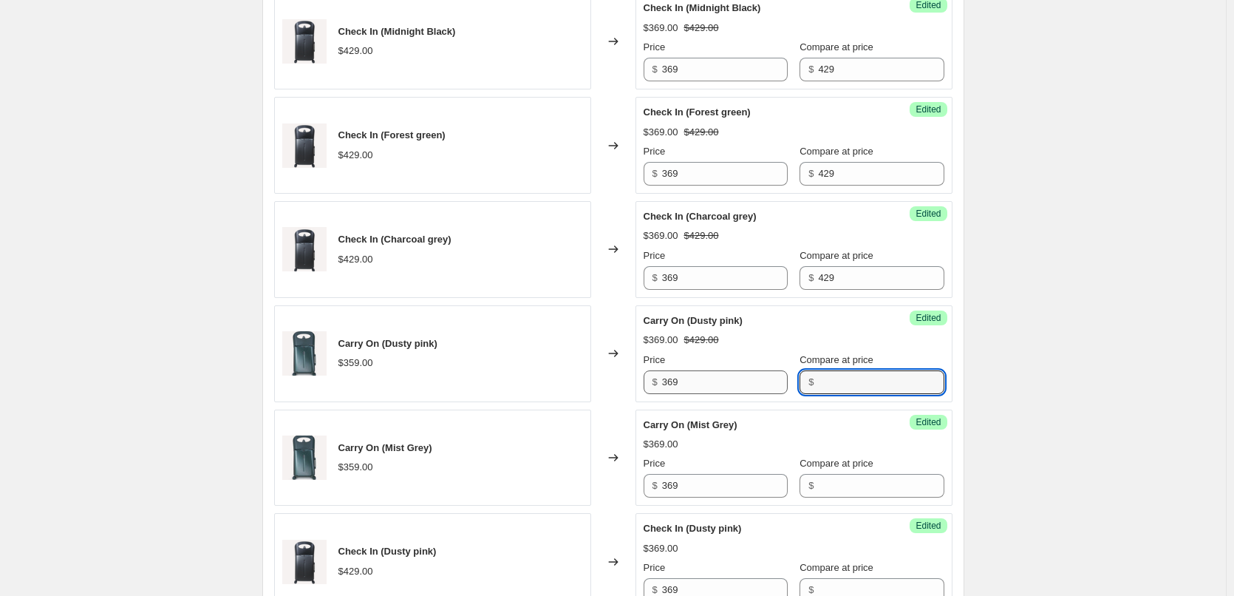
drag, startPoint x: 862, startPoint y: 385, endPoint x: 694, endPoint y: 369, distance: 169.2
click at [694, 369] on div "Price $ 369 Compare at price $" at bounding box center [794, 372] width 301 height 41
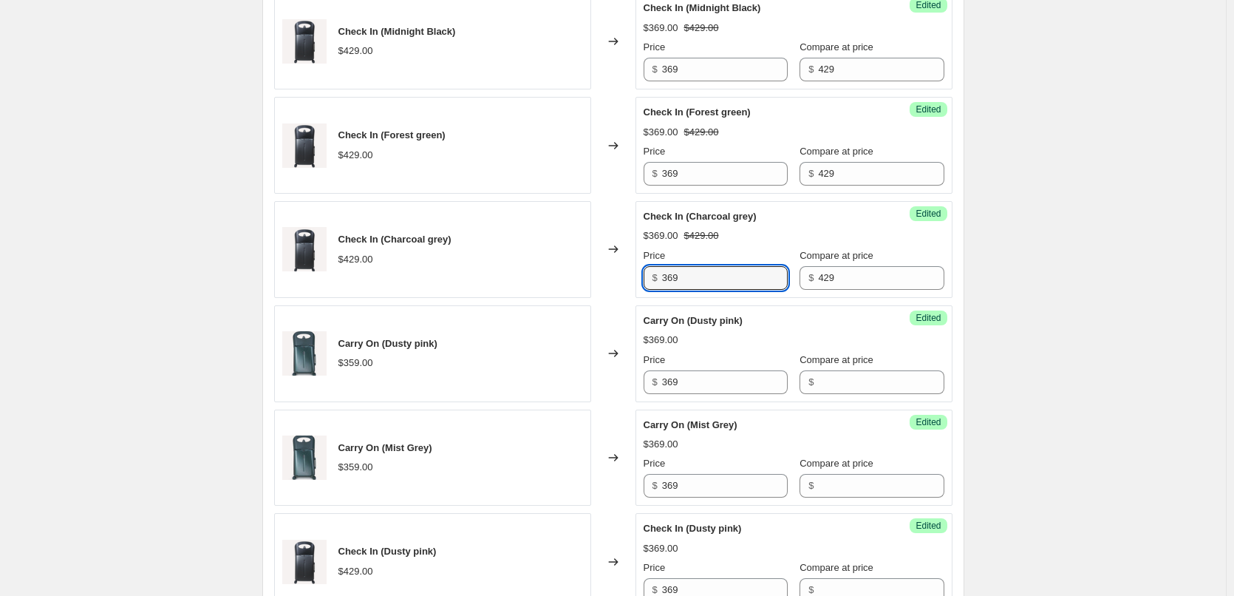
drag, startPoint x: 698, startPoint y: 276, endPoint x: 627, endPoint y: 272, distance: 71.0
click at [627, 272] on div "Check In (Charcoal grey) $429.00 Changed to Success Edited Check In (Charcoal g…" at bounding box center [613, 249] width 678 height 97
type input "369"
drag, startPoint x: 882, startPoint y: 277, endPoint x: 722, endPoint y: 268, distance: 160.6
click at [722, 268] on div "Price $ 369 Compare at price $ 429" at bounding box center [794, 268] width 301 height 41
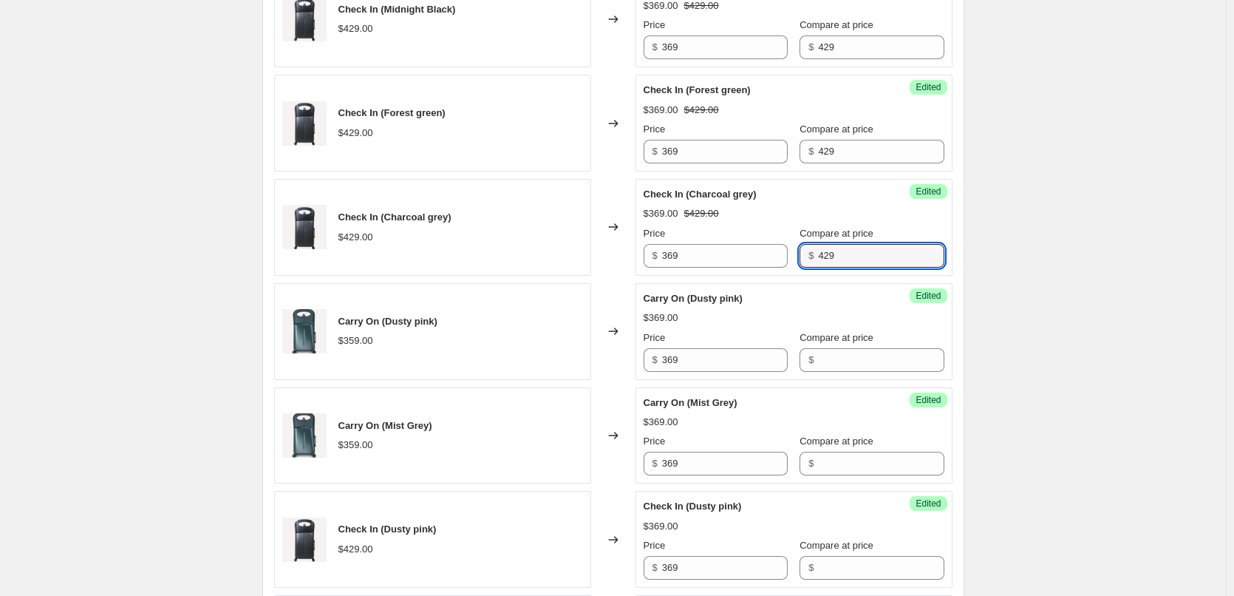
scroll to position [498, 0]
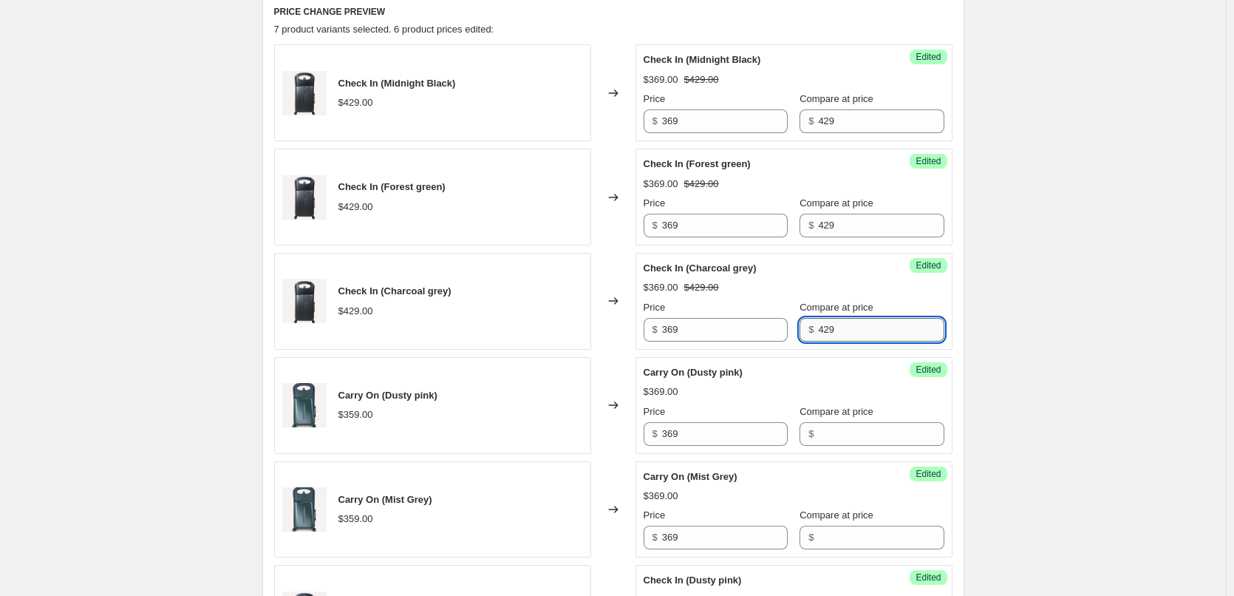
click at [853, 329] on input "429" at bounding box center [881, 330] width 126 height 24
drag, startPoint x: 867, startPoint y: 331, endPoint x: 771, endPoint y: 326, distance: 96.2
click at [771, 326] on div "Price $ 369 Compare at price $ 429" at bounding box center [794, 320] width 301 height 41
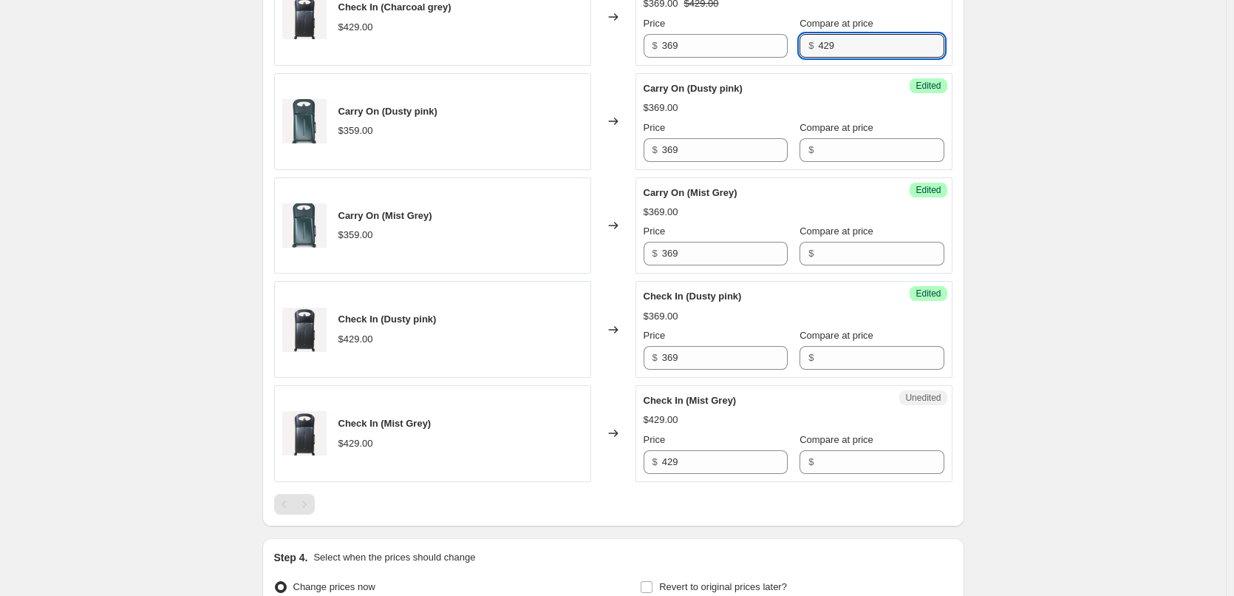
scroll to position [794, 0]
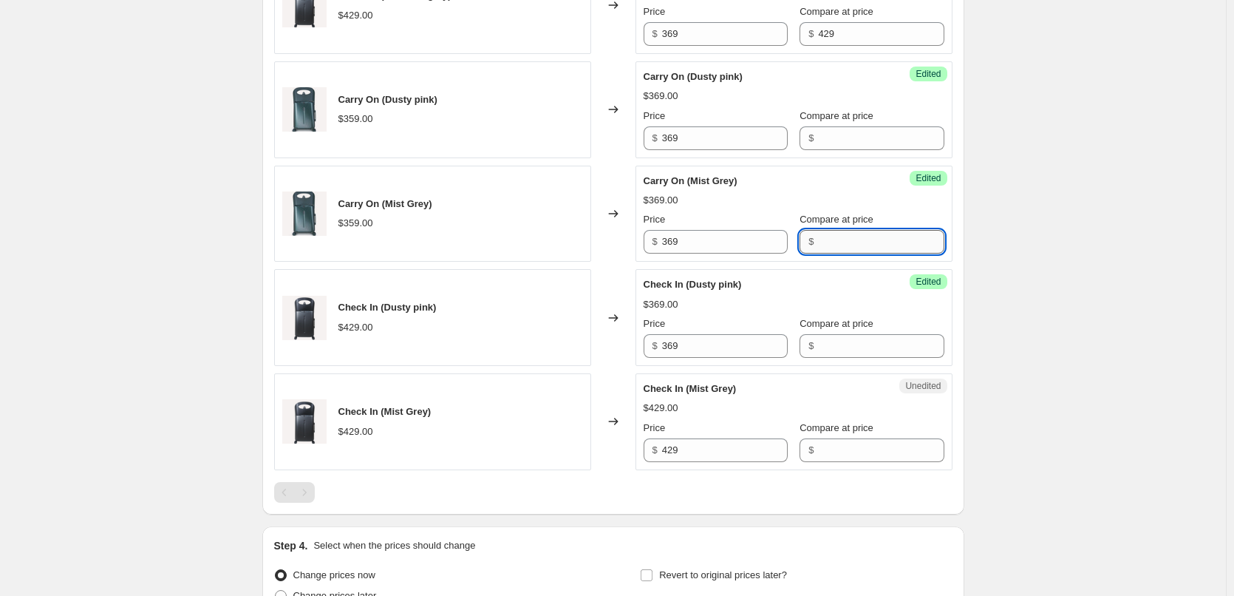
click at [828, 241] on input "Compare at price" at bounding box center [881, 242] width 126 height 24
paste input "429"
type input "429"
click at [845, 340] on input "Compare at price" at bounding box center [881, 346] width 126 height 24
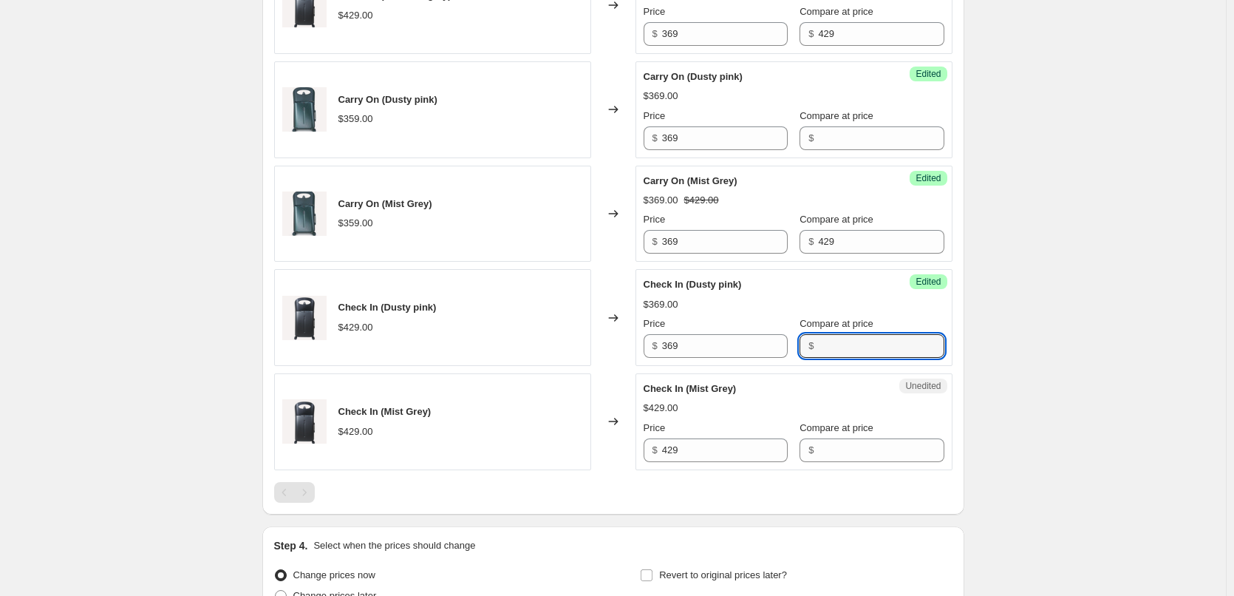
paste input "429"
type input "429"
click at [826, 445] on input "Compare at price" at bounding box center [881, 450] width 126 height 24
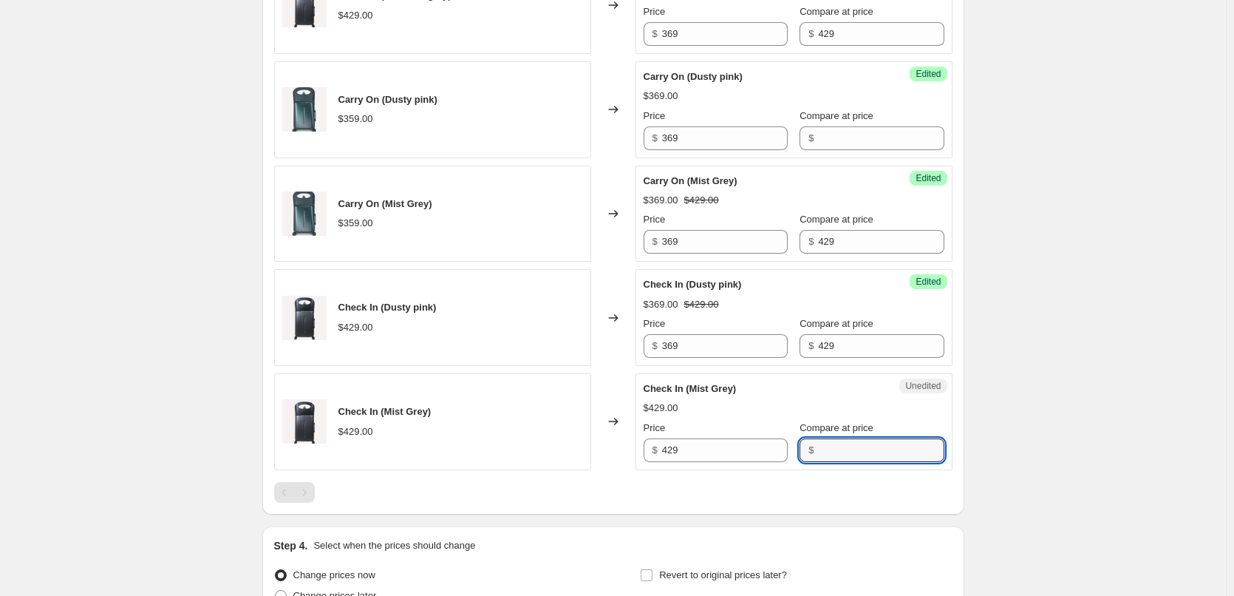
paste input "429"
type input "429"
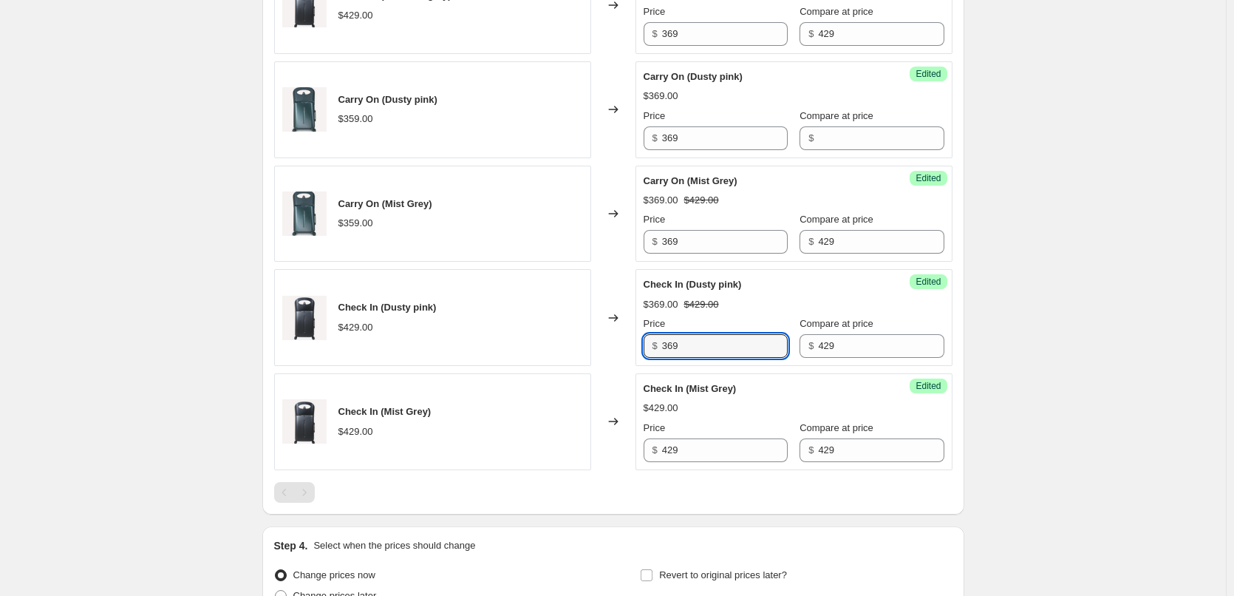
drag, startPoint x: 714, startPoint y: 347, endPoint x: 608, endPoint y: 344, distance: 105.7
click at [608, 344] on div "Check In (Dusty pink) $429.00 Changed to Success Edited Check In (Dusty pink) $…" at bounding box center [613, 317] width 678 height 97
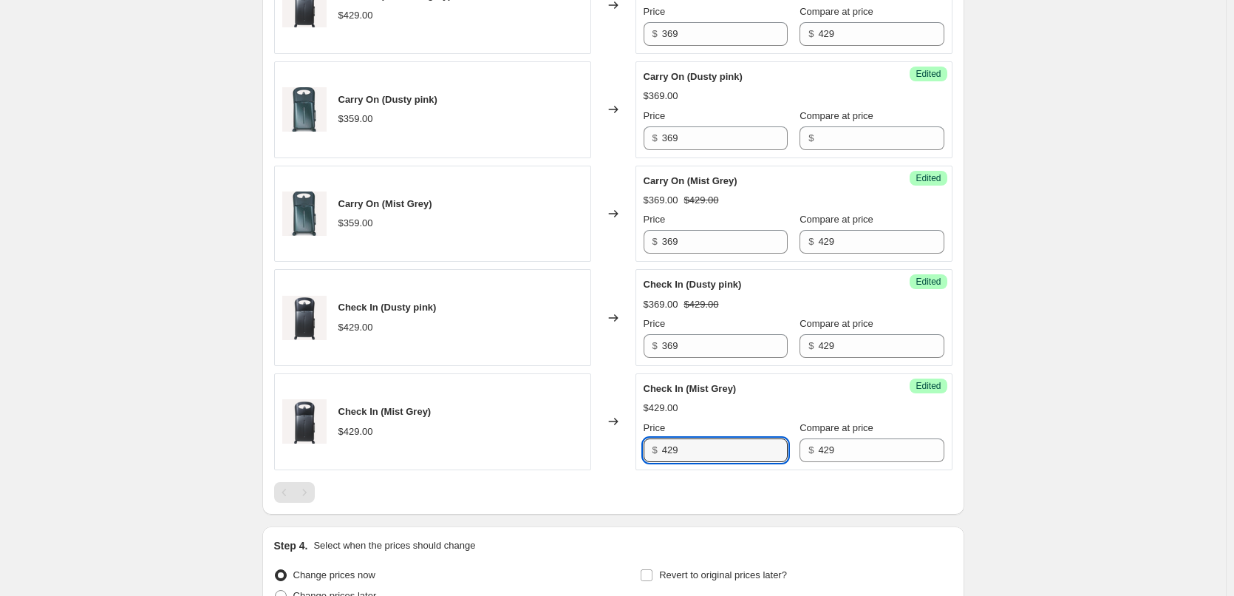
drag, startPoint x: 703, startPoint y: 447, endPoint x: 590, endPoint y: 446, distance: 113.1
click at [590, 446] on div "Check In (Mist Grey) $429.00 Changed to Success Edited Check In (Mist Grey) $42…" at bounding box center [613, 421] width 678 height 97
paste input "36"
type input "369"
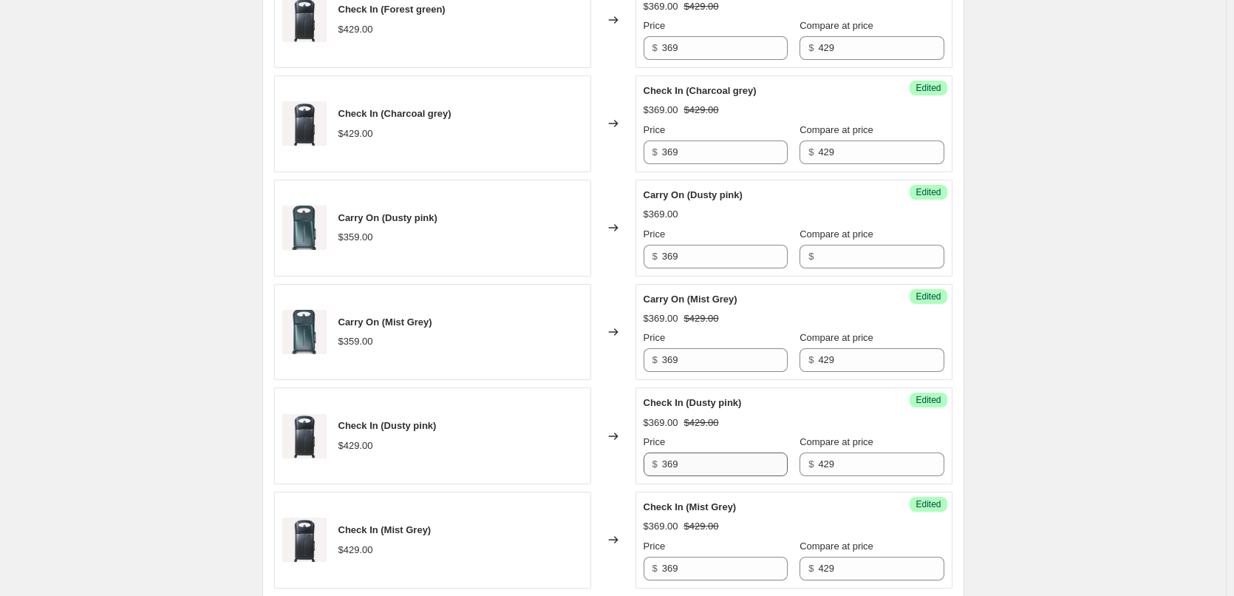
scroll to position [646, 0]
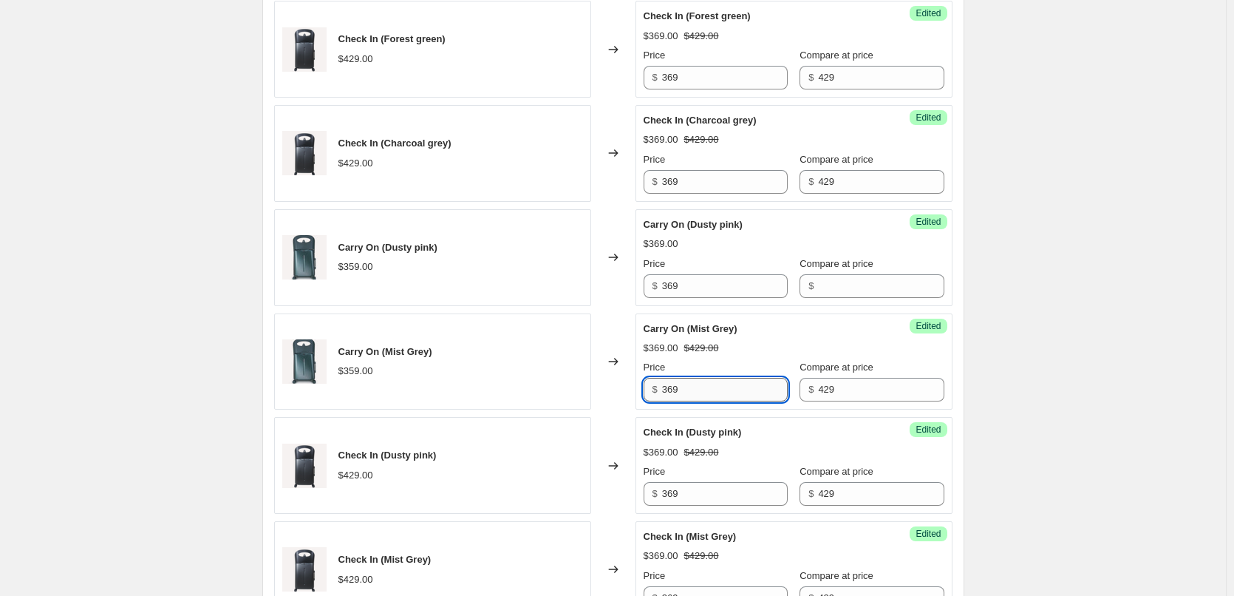
click at [697, 390] on input "369" at bounding box center [725, 390] width 126 height 24
drag, startPoint x: 709, startPoint y: 390, endPoint x: 614, endPoint y: 387, distance: 94.6
click at [614, 387] on div "Carry On (Mist Grey) $359.00 Changed to Success Edited Carry On (Mist Grey) $36…" at bounding box center [613, 361] width 678 height 97
type input "369"
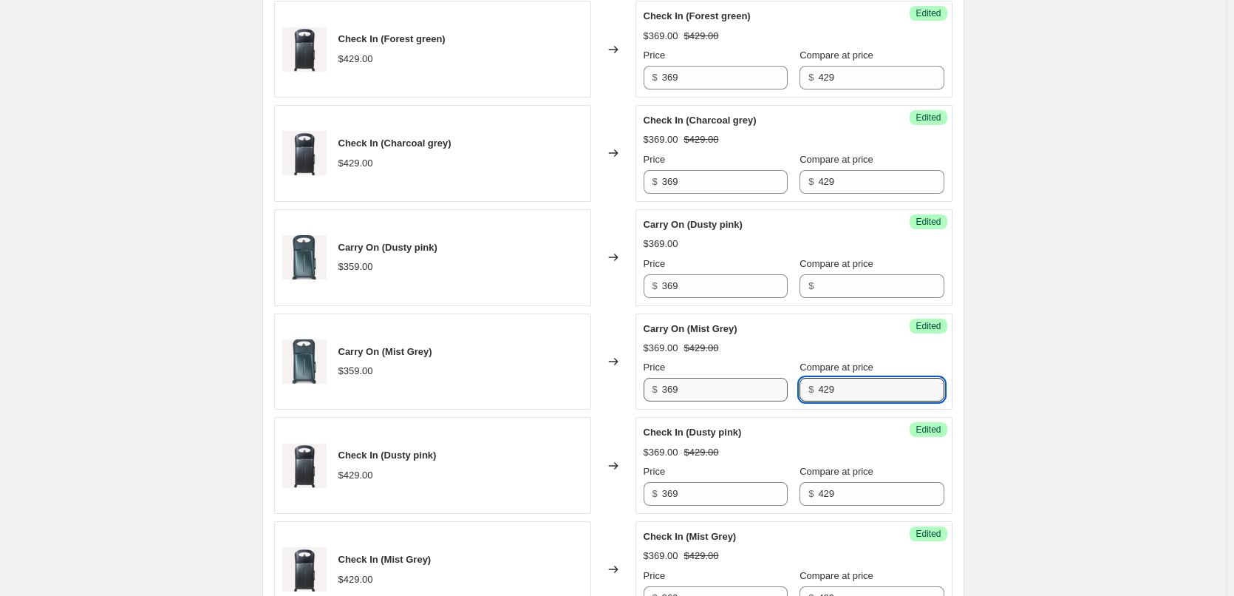
drag, startPoint x: 848, startPoint y: 398, endPoint x: 741, endPoint y: 379, distance: 108.9
click at [741, 379] on div "Price $ 369 Compare at price $ 429" at bounding box center [794, 380] width 301 height 41
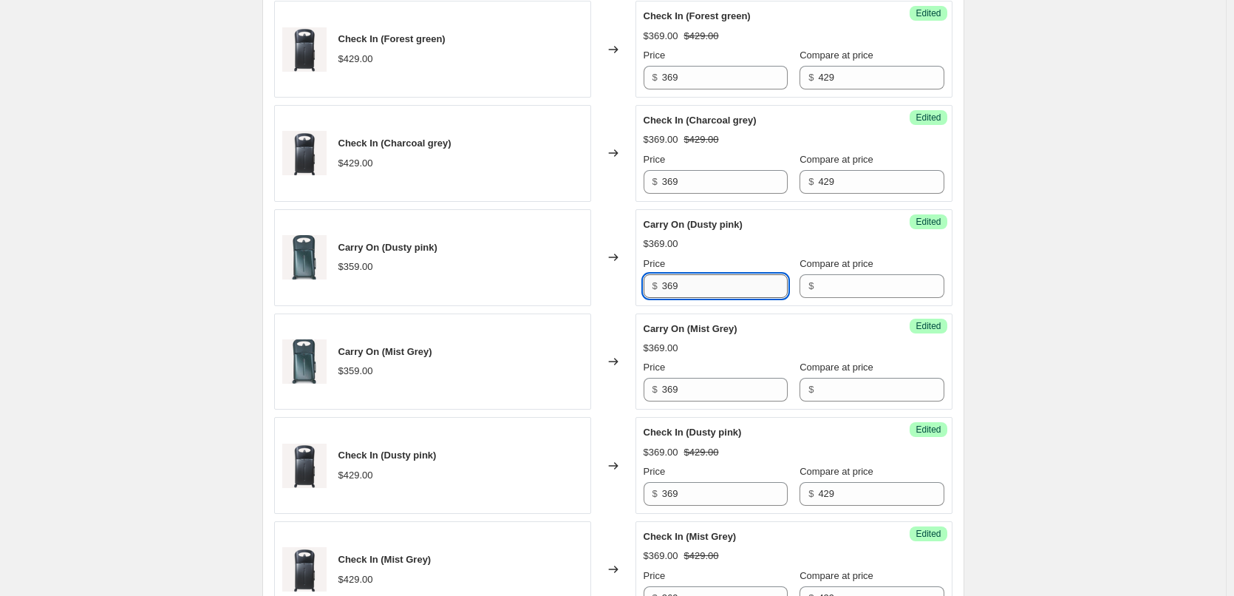
drag, startPoint x: 695, startPoint y: 286, endPoint x: 667, endPoint y: 285, distance: 28.1
click at [668, 285] on input "369" at bounding box center [725, 286] width 126 height 24
type input "369"
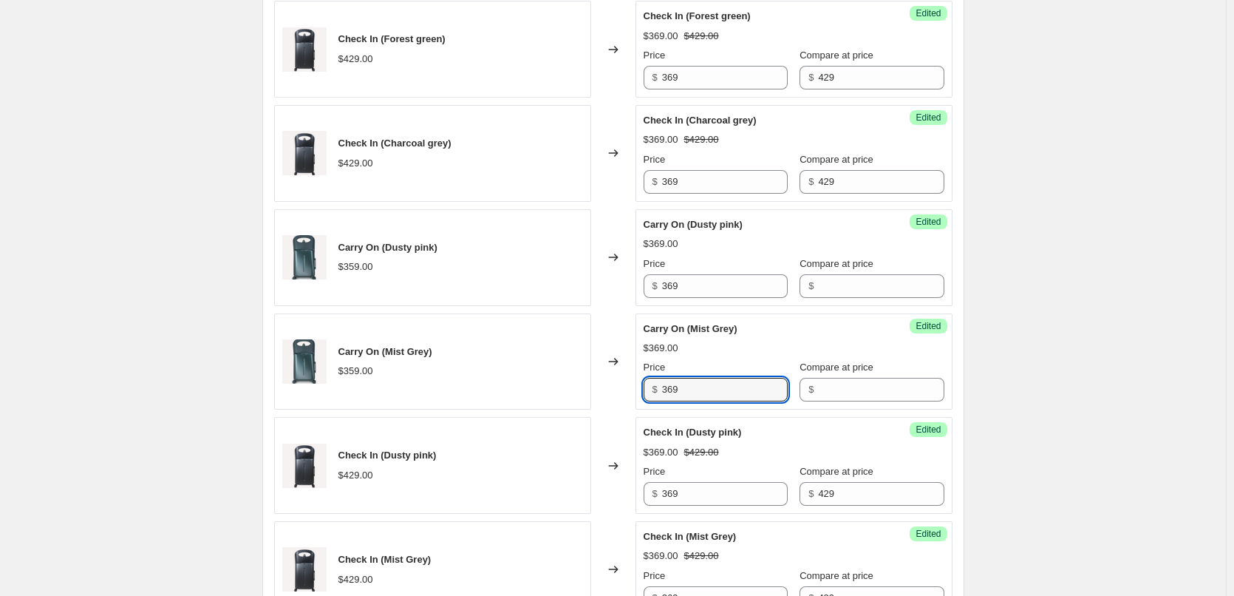
drag, startPoint x: 710, startPoint y: 381, endPoint x: 624, endPoint y: 378, distance: 85.7
click at [624, 378] on div "Carry On (Mist Grey) $359.00 Changed to Success Edited Carry On (Mist Grey) $36…" at bounding box center [613, 361] width 678 height 97
type input "369"
click at [828, 285] on input "Compare at price" at bounding box center [881, 286] width 126 height 24
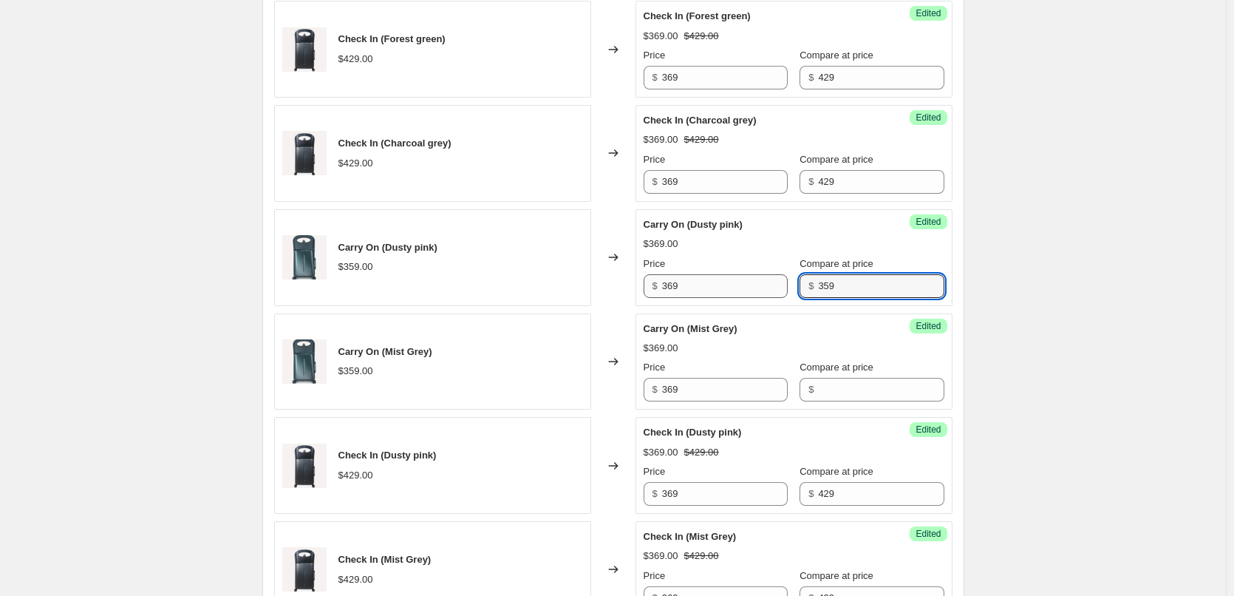
type input "359"
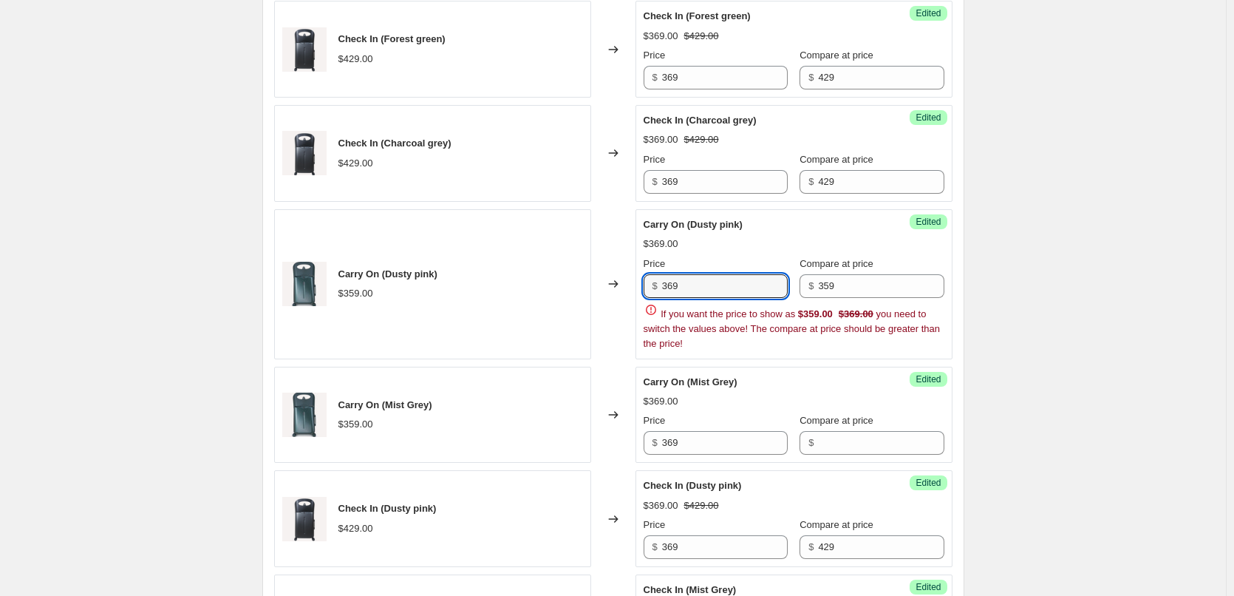
drag, startPoint x: 744, startPoint y: 286, endPoint x: 605, endPoint y: 272, distance: 139.6
click at [605, 272] on div "Carry On (Dusty pink) $359.00 Changed to Success Edited Carry On (Dusty pink) $…" at bounding box center [613, 284] width 678 height 150
type input "299"
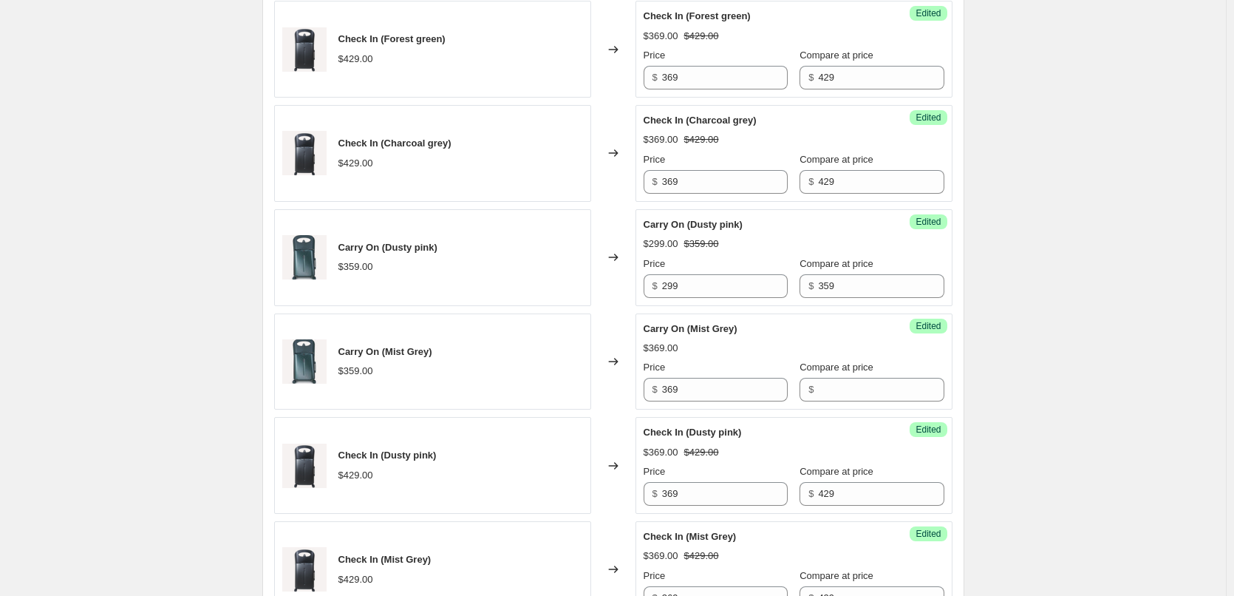
click at [1035, 350] on div "Create new price [MEDICAL_DATA]. This page is ready Create new price [MEDICAL_D…" at bounding box center [613, 122] width 1226 height 1537
drag, startPoint x: 737, startPoint y: 380, endPoint x: 638, endPoint y: 380, distance: 98.3
click at [638, 380] on div "Success Edited Carry On (Mist Grey) $369.00 Price $ 369 Compare at price $" at bounding box center [794, 361] width 317 height 97
type input "299"
click at [848, 402] on div "Success Edited Carry On ([PERSON_NAME]) $369.00 Price $ 299 Compare at price $" at bounding box center [794, 361] width 317 height 97
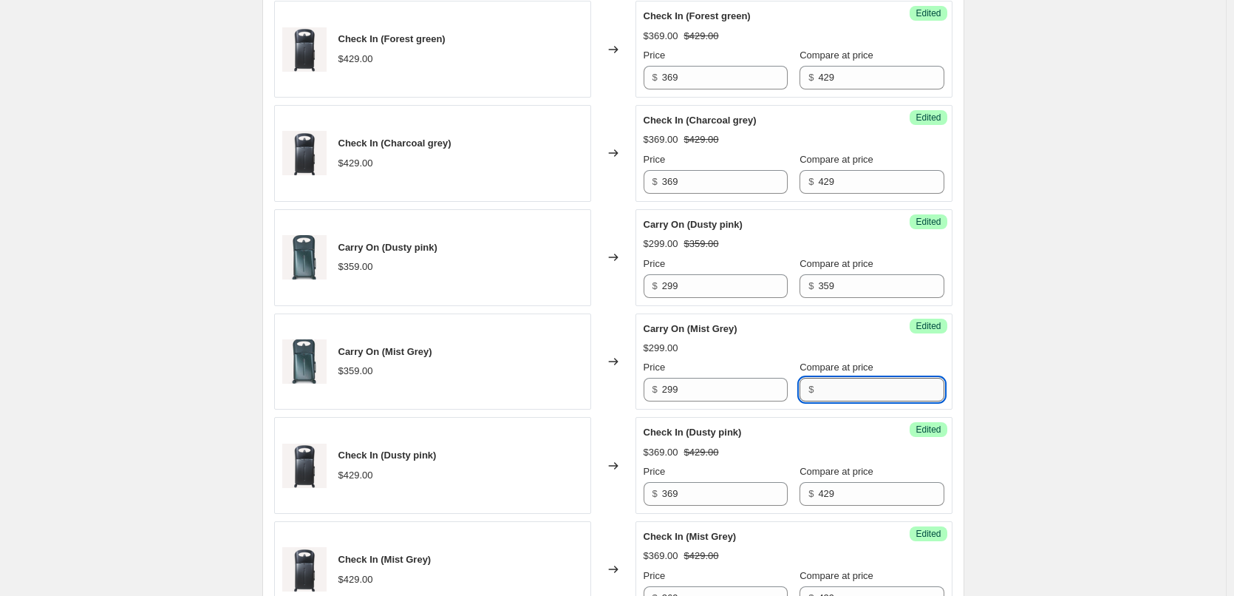
click at [852, 390] on input "Compare at price" at bounding box center [881, 390] width 126 height 24
type input "359"
click at [1041, 406] on div "Create new price [MEDICAL_DATA]. This page is ready Create new price [MEDICAL_D…" at bounding box center [613, 122] width 1226 height 1537
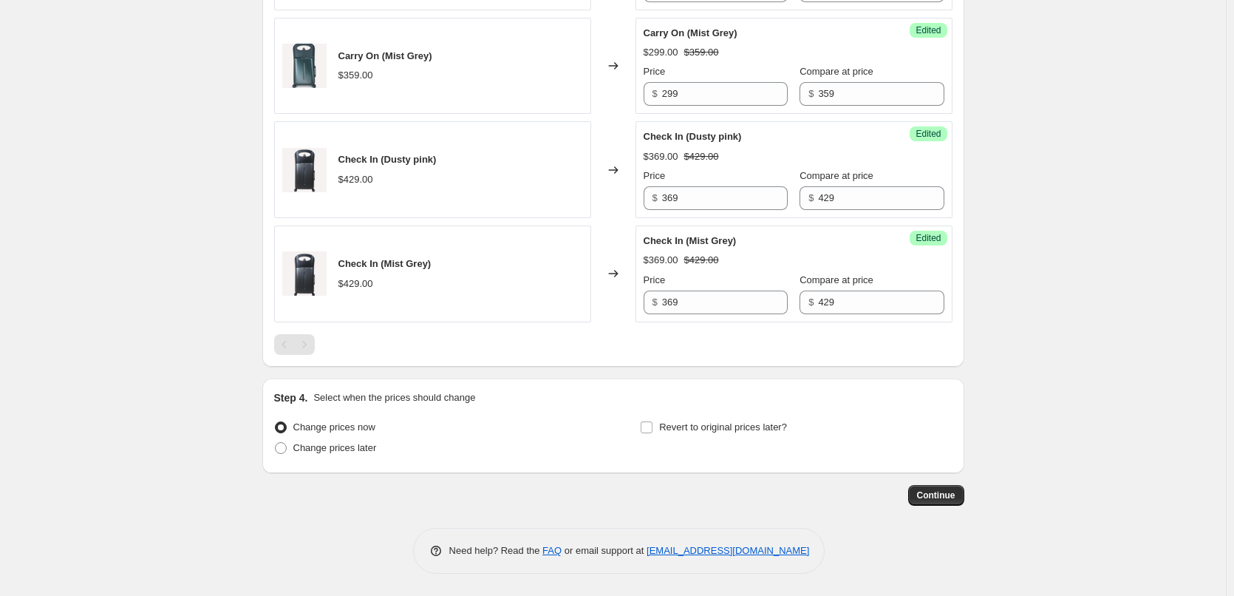
click at [341, 458] on div "Change prices now Change prices later" at bounding box center [430, 439] width 312 height 44
click at [345, 450] on span "Change prices later" at bounding box center [335, 447] width 84 height 11
click at [276, 443] on input "Change prices later" at bounding box center [275, 442] width 1 height 1
radio input "true"
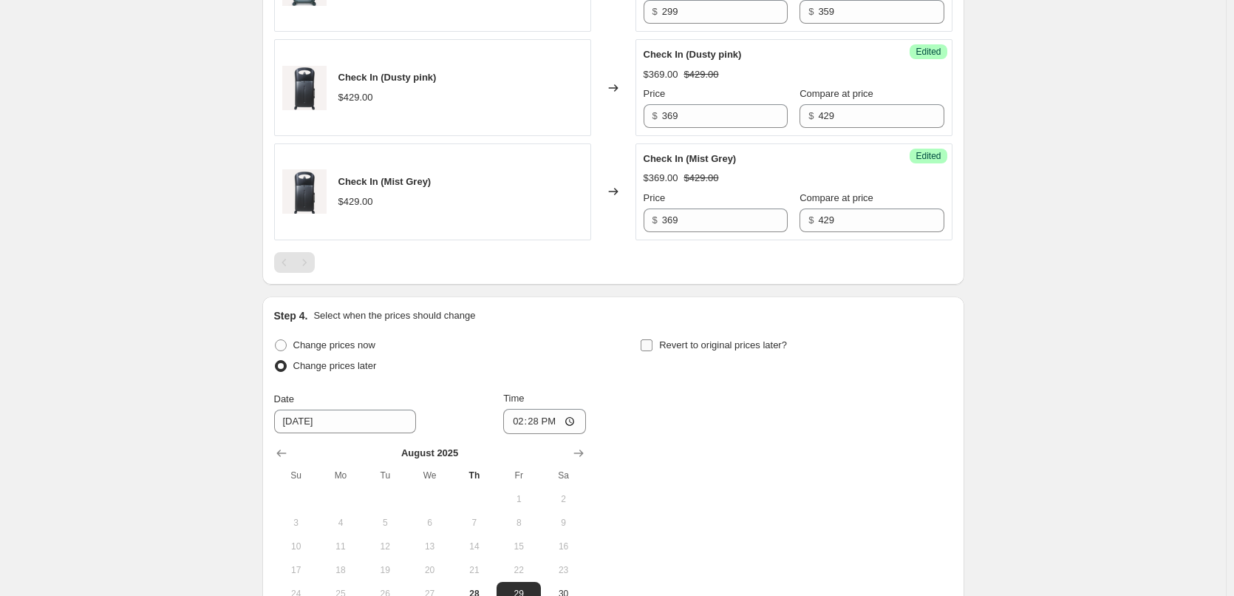
scroll to position [1163, 0]
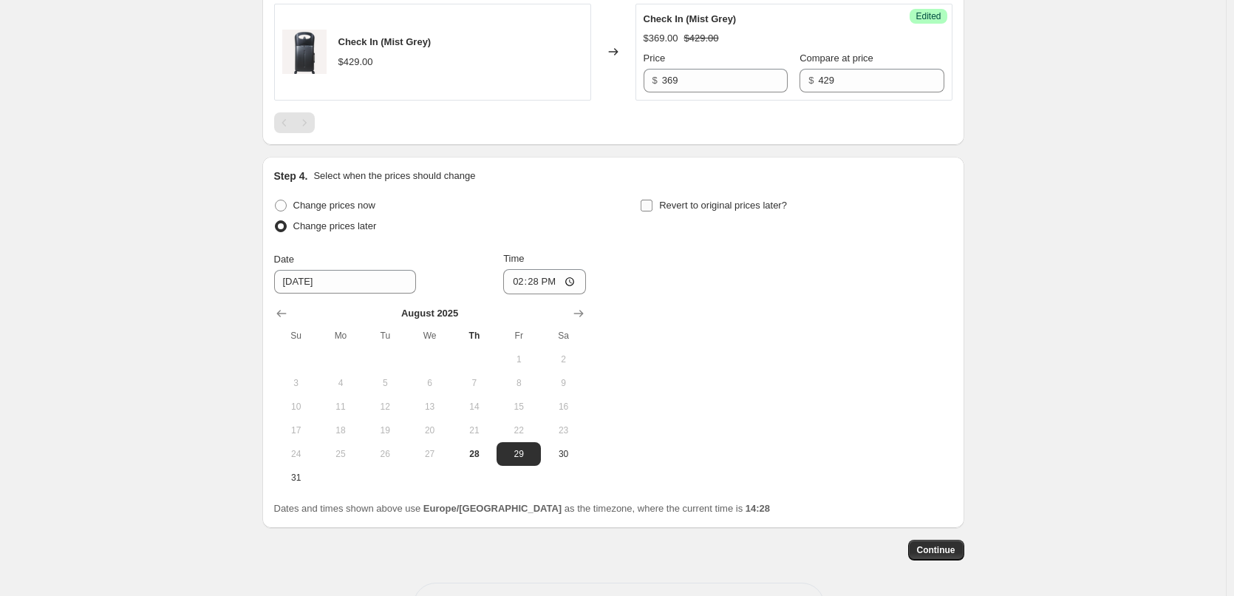
click at [645, 203] on input "Revert to original prices later?" at bounding box center [647, 206] width 12 height 12
checkbox input "true"
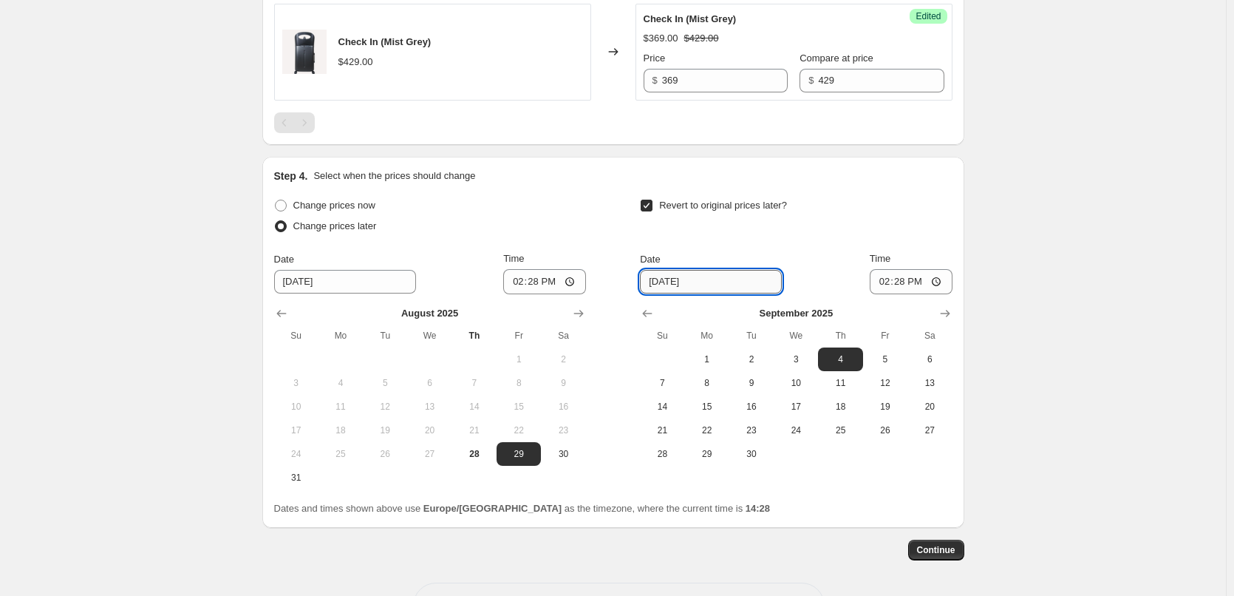
click at [714, 286] on input "[DATE]" at bounding box center [711, 282] width 142 height 24
click at [751, 452] on span "30" at bounding box center [751, 454] width 33 height 12
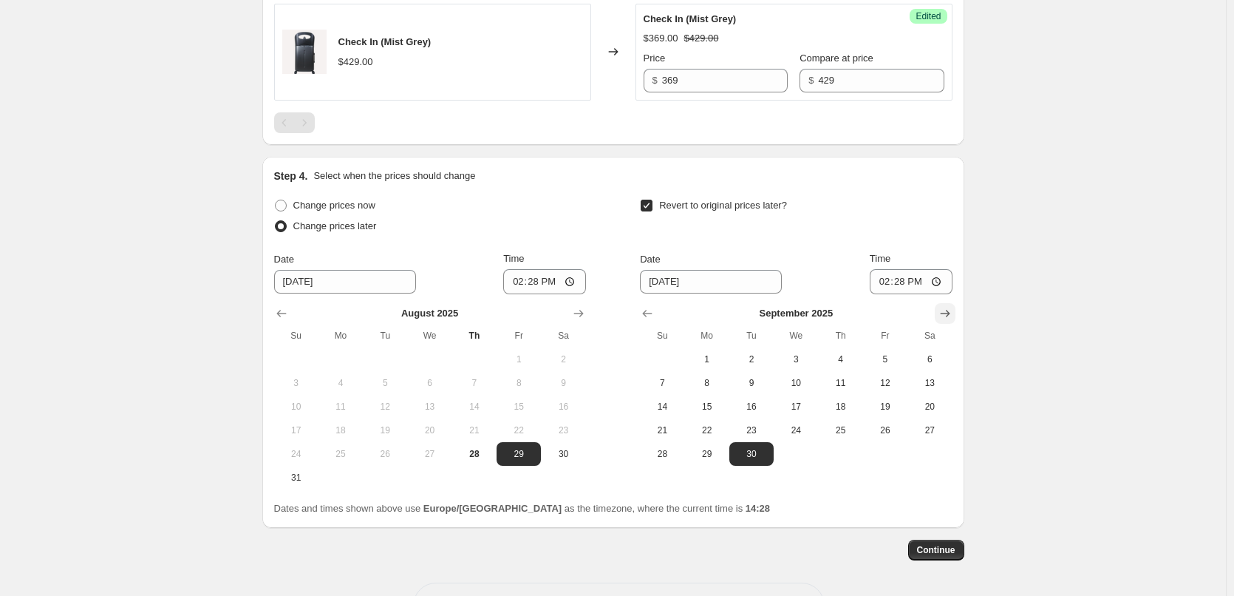
click at [953, 310] on icon "Show next month, October 2025" at bounding box center [945, 313] width 15 height 15
click at [811, 348] on button "1" at bounding box center [796, 359] width 44 height 24
type input "[DATE]"
click at [905, 281] on input "14:28" at bounding box center [911, 281] width 83 height 25
type input "09:00"
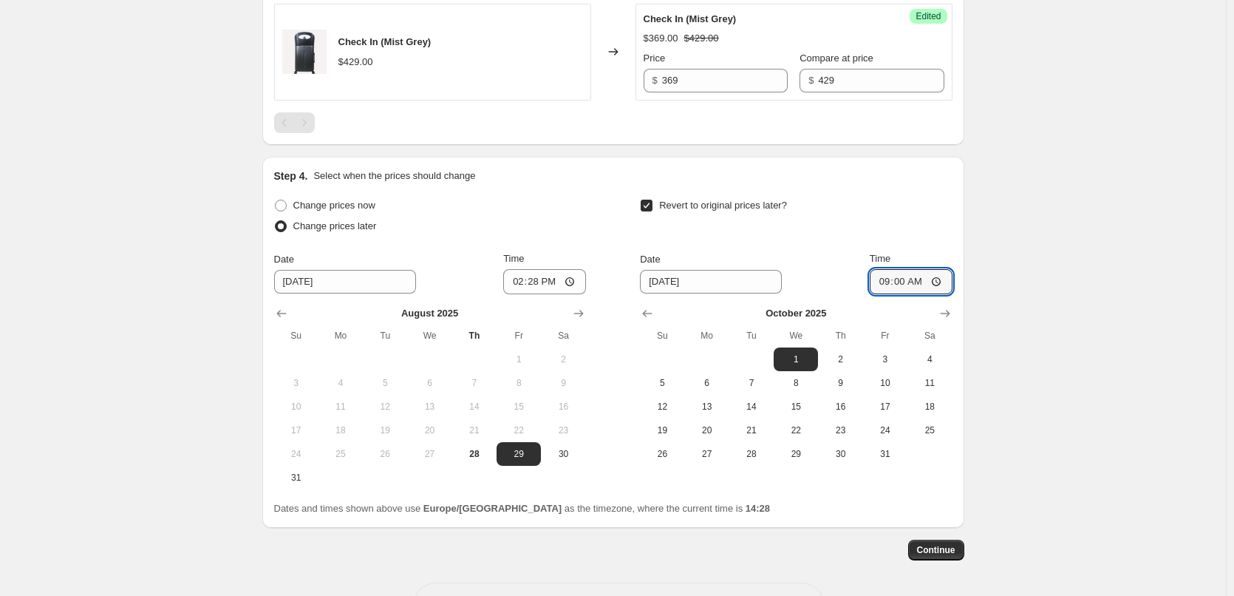
click at [364, 282] on input "[DATE]" at bounding box center [345, 282] width 142 height 24
click at [283, 279] on input "[DATE]" at bounding box center [345, 282] width 142 height 24
click at [356, 277] on input "[DATE]" at bounding box center [345, 282] width 142 height 24
click at [556, 285] on input "14:28" at bounding box center [544, 281] width 83 height 25
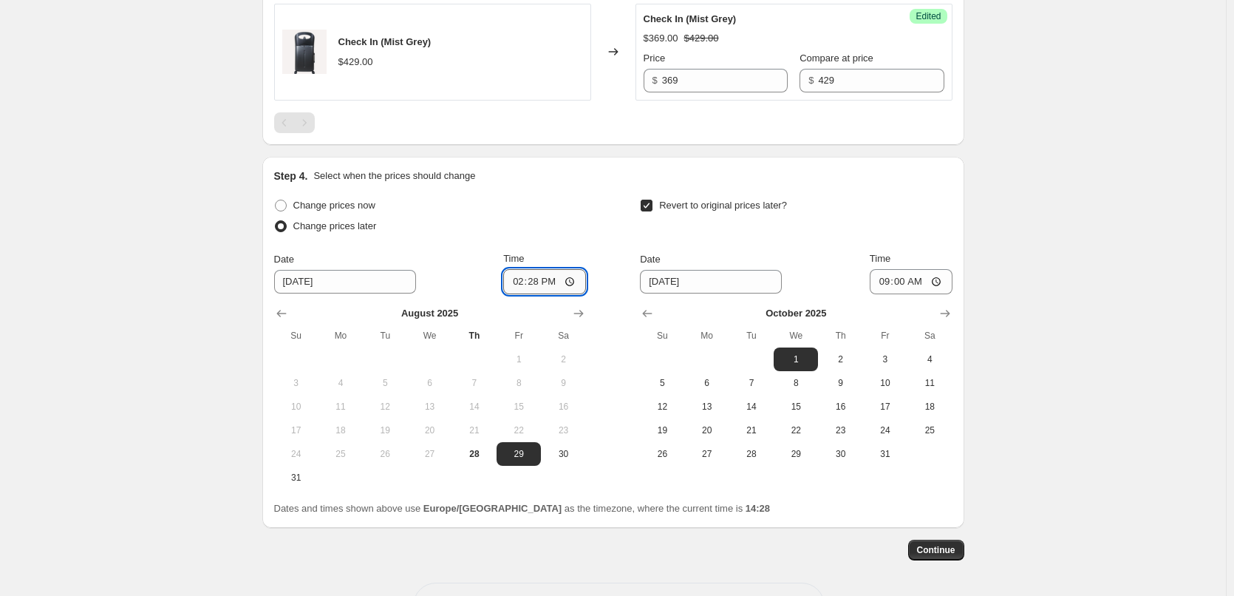
click at [585, 278] on input "14:28" at bounding box center [544, 281] width 83 height 25
click at [573, 282] on input "14:28" at bounding box center [544, 281] width 83 height 25
click at [569, 254] on div "Time" at bounding box center [544, 258] width 83 height 15
click at [337, 280] on input "[DATE]" at bounding box center [345, 282] width 142 height 24
click at [291, 276] on input "[DATE]" at bounding box center [345, 282] width 142 height 24
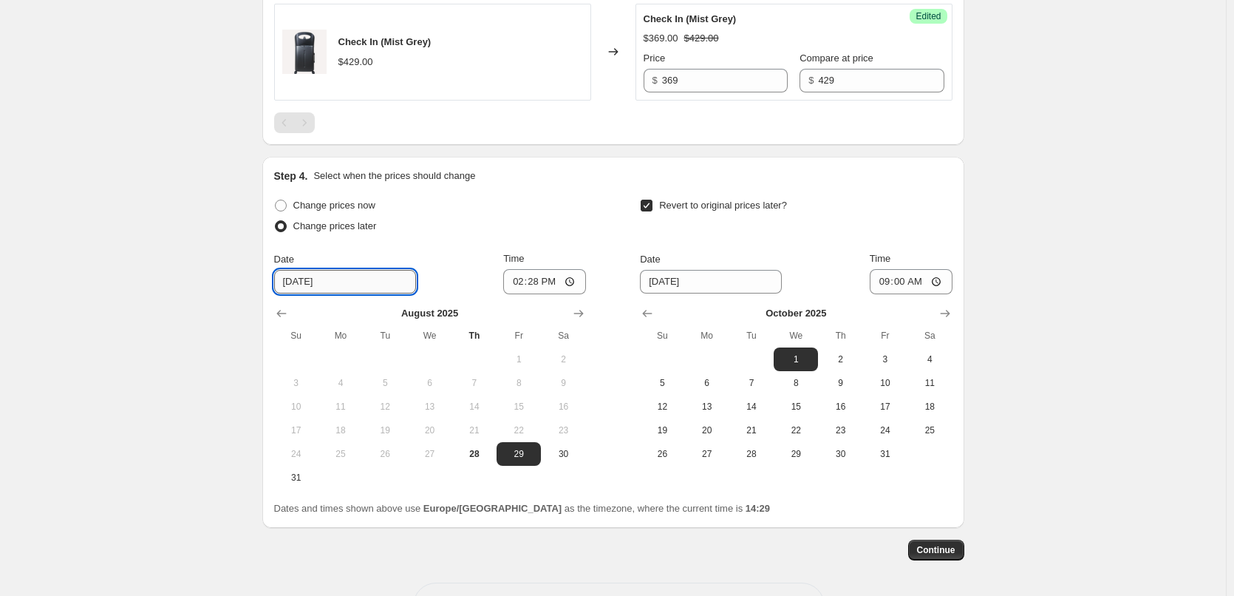
click at [304, 280] on input "[DATE]" at bounding box center [345, 282] width 142 height 24
type input "[DATE]"
click at [437, 244] on div "Change prices now Change prices later Date [DATE] Time 14:[DATE] Mo Tu We Th Fr…" at bounding box center [430, 342] width 312 height 294
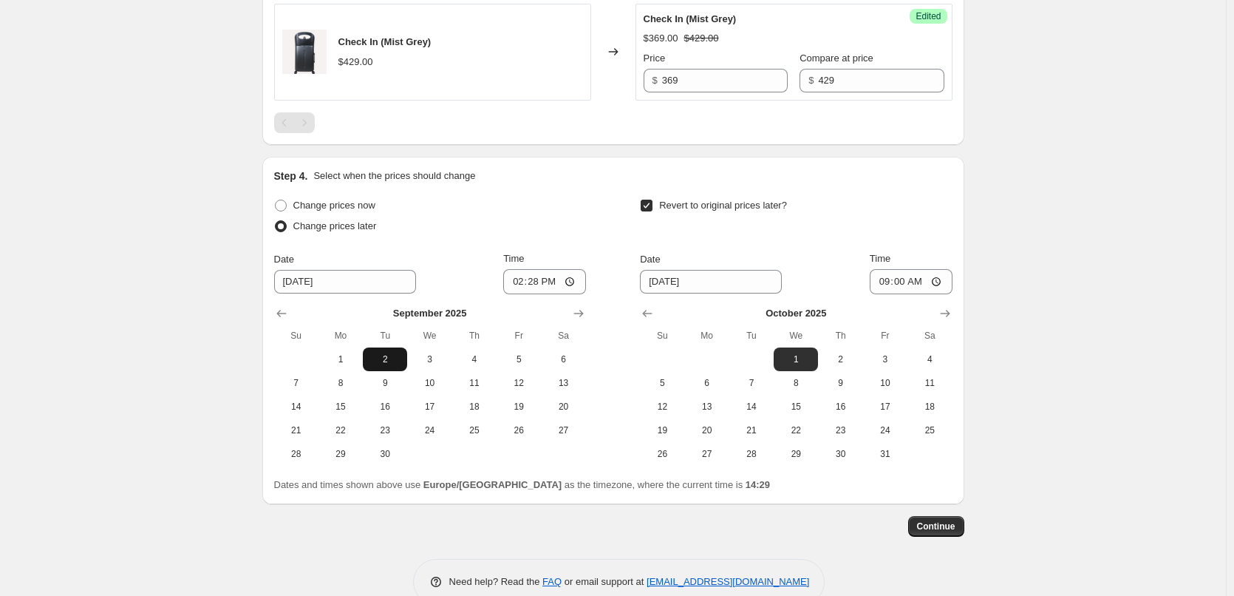
click at [392, 353] on span "2" at bounding box center [385, 359] width 33 height 12
click at [548, 278] on input "14:28" at bounding box center [544, 281] width 83 height 25
type input "09:00"
click at [569, 218] on div "Change prices later" at bounding box center [430, 226] width 312 height 21
click at [554, 191] on div "Step 4. Select when the prices should change Change prices now Change prices la…" at bounding box center [613, 330] width 678 height 324
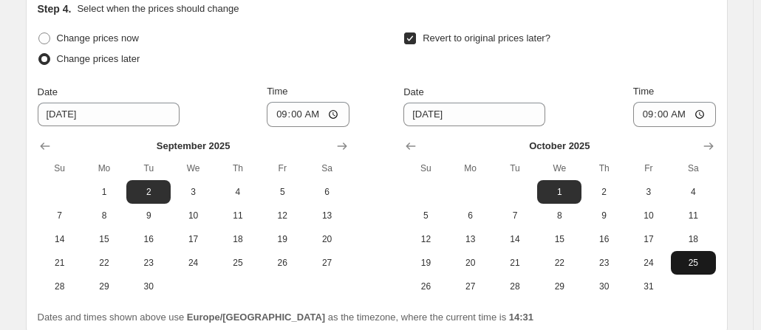
scroll to position [1454, 0]
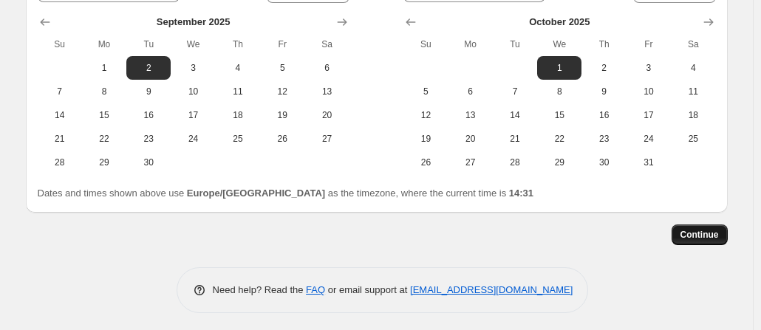
click at [719, 234] on span "Continue" at bounding box center [700, 235] width 38 height 12
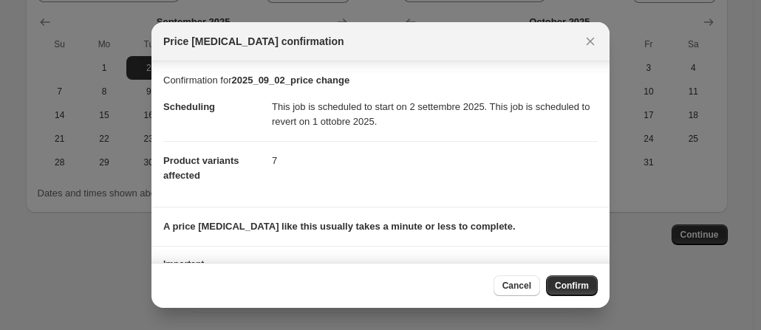
scroll to position [58, 0]
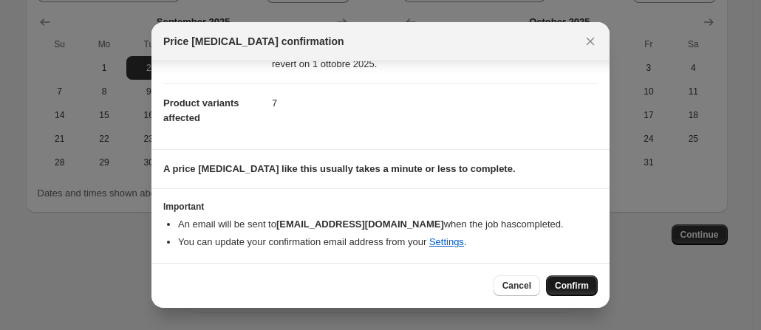
click at [570, 291] on span "Confirm" at bounding box center [572, 286] width 34 height 12
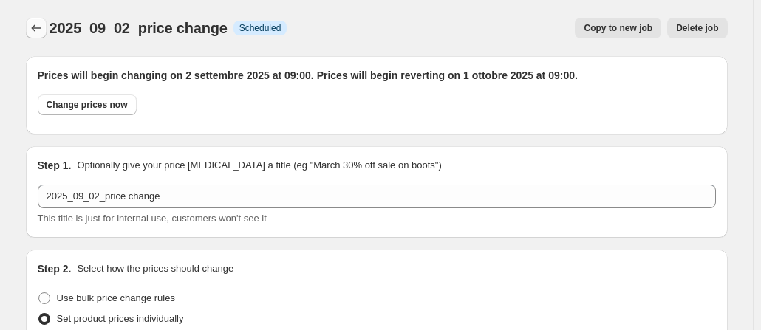
click at [44, 27] on icon "Price change jobs" at bounding box center [36, 28] width 15 height 15
